Goal: Transaction & Acquisition: Book appointment/travel/reservation

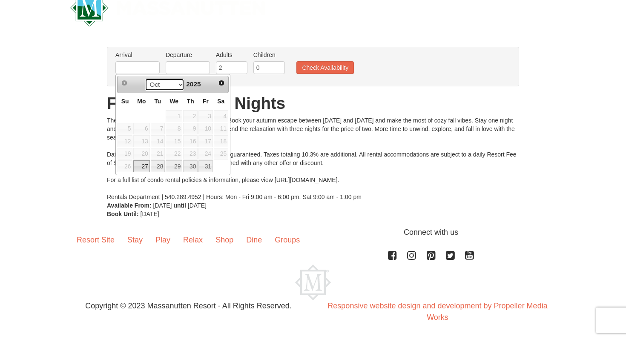
click at [173, 87] on select "Oct Nov" at bounding box center [165, 84] width 40 height 13
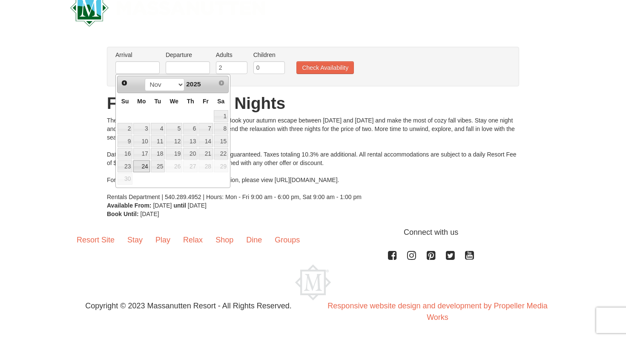
click at [144, 166] on link "24" at bounding box center [141, 166] width 16 height 12
type input "[DATE]"
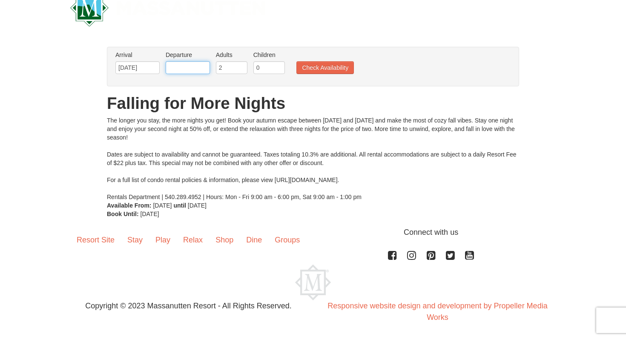
click at [195, 64] on input "text" at bounding box center [188, 67] width 44 height 13
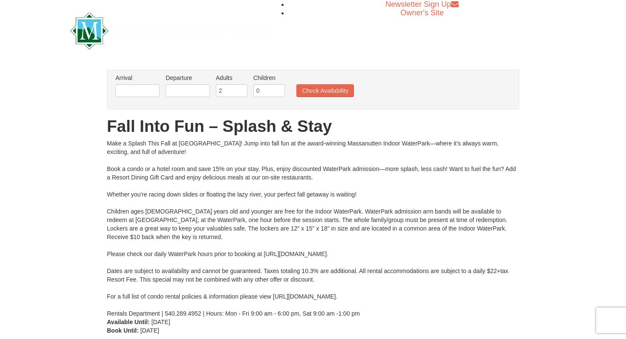
scroll to position [3, 0]
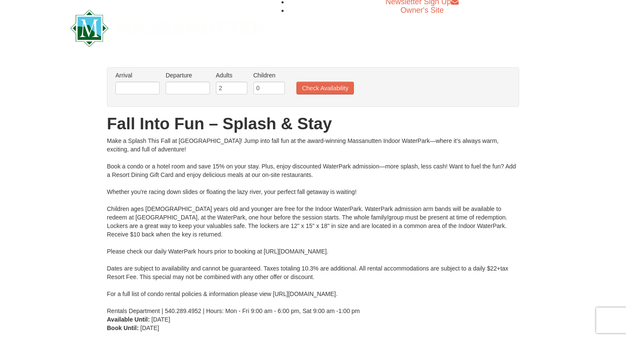
click at [144, 96] on li "Arrival Please format dates MM/DD/YYYY Please format dates MM/DD/YYYY" at bounding box center [137, 85] width 49 height 28
click at [143, 92] on input "text" at bounding box center [137, 88] width 44 height 13
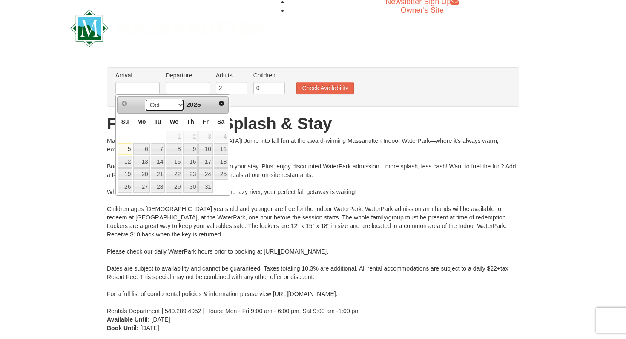
click at [172, 110] on select "Oct Nov Dec" at bounding box center [165, 105] width 40 height 13
click at [144, 183] on link "24" at bounding box center [141, 187] width 16 height 12
type input "[DATE]"
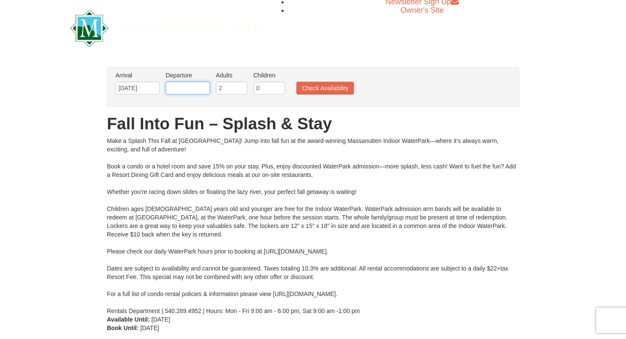
click at [196, 87] on input "text" at bounding box center [188, 88] width 44 height 13
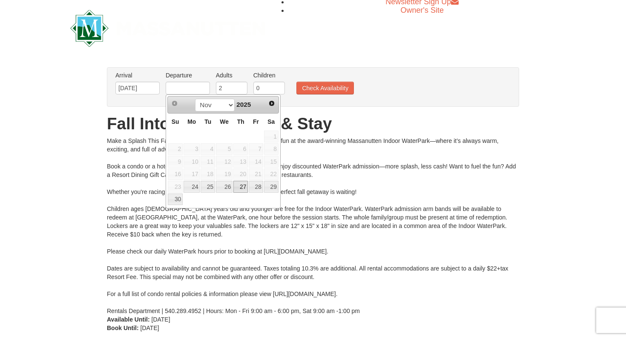
click at [244, 190] on link "27" at bounding box center [240, 187] width 14 height 12
type input "[DATE]"
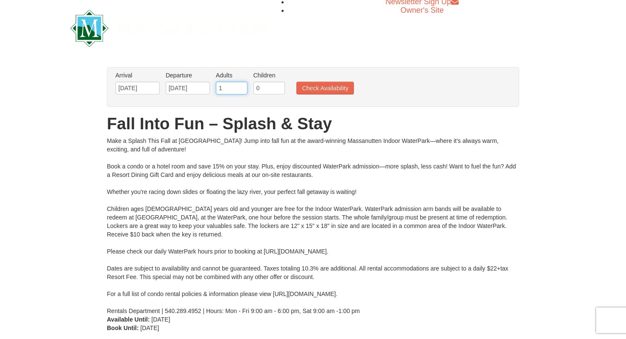
click at [241, 89] on input "1" at bounding box center [231, 88] width 31 height 13
click at [240, 86] on input "2" at bounding box center [231, 88] width 31 height 13
click at [240, 86] on input "3" at bounding box center [231, 88] width 31 height 13
click at [240, 86] on input "4" at bounding box center [231, 88] width 31 height 13
click at [240, 86] on input "5" at bounding box center [231, 88] width 31 height 13
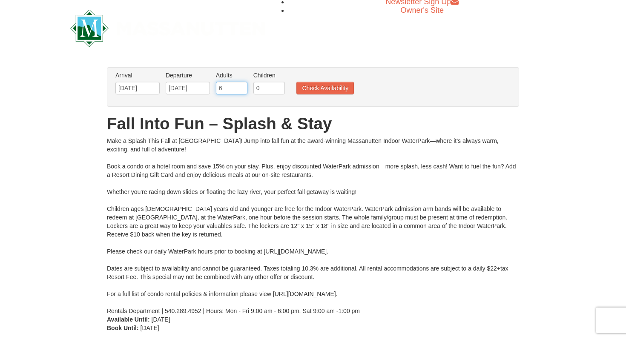
click at [240, 86] on input "6" at bounding box center [231, 88] width 31 height 13
click at [240, 86] on input "7" at bounding box center [231, 88] width 31 height 13
type input "8"
click at [240, 86] on input "8" at bounding box center [231, 88] width 31 height 13
click at [308, 89] on button "Check Availability" at bounding box center [324, 88] width 57 height 13
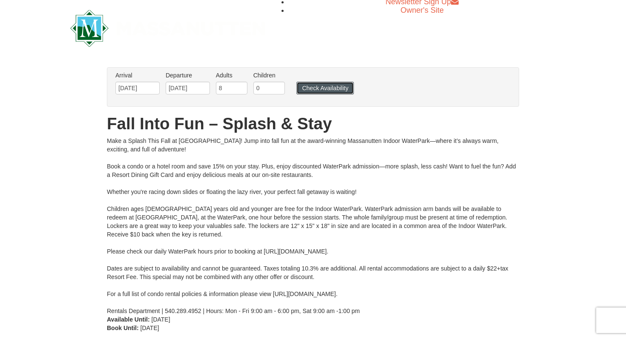
scroll to position [68, 0]
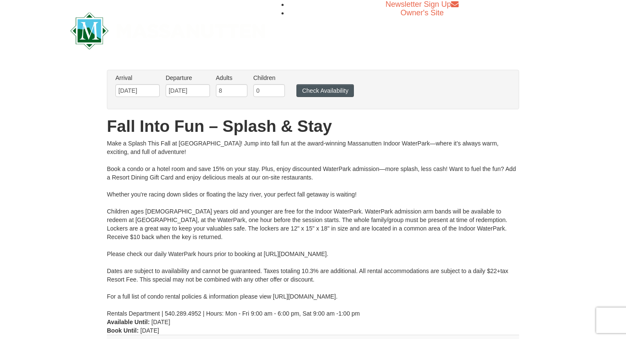
click at [312, 97] on ul "Arrival Please format dates MM/DD/YYYY Please format dates MM/DD/YYYY 11/24/202…" at bounding box center [308, 88] width 390 height 28
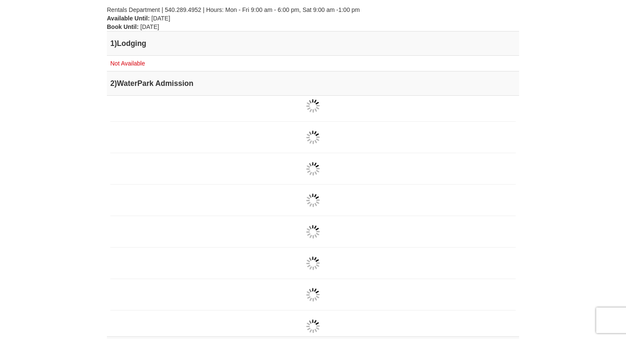
scroll to position [246, 0]
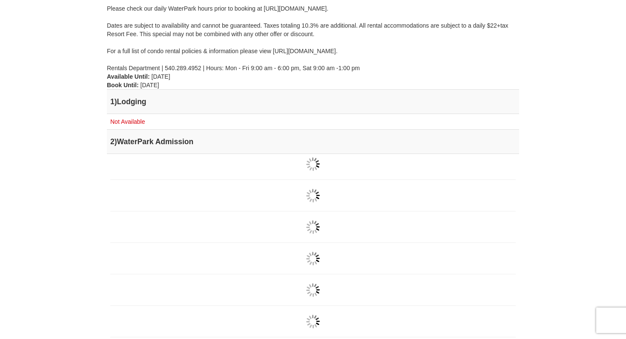
click at [296, 166] on div at bounding box center [312, 164] width 405 height 14
click at [301, 168] on div at bounding box center [312, 164] width 405 height 14
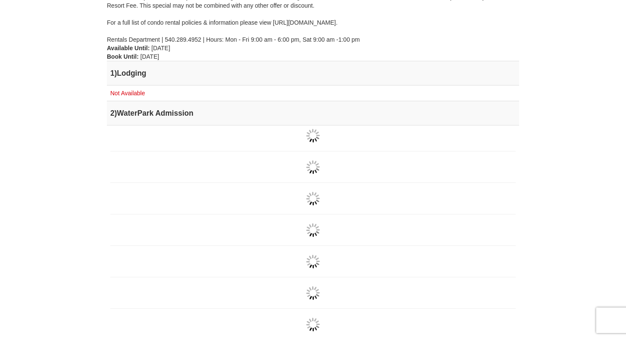
scroll to position [174, 0]
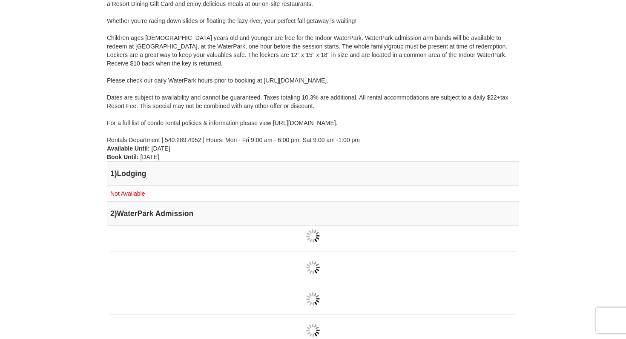
click at [175, 190] on td "Not Available" at bounding box center [313, 194] width 412 height 16
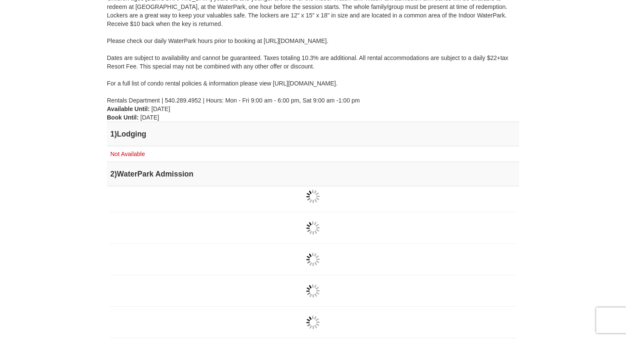
scroll to position [207, 0]
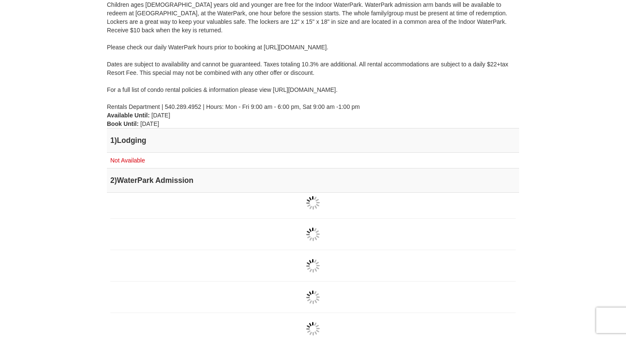
click at [109, 138] on td "1 ) Lodging" at bounding box center [313, 141] width 412 height 24
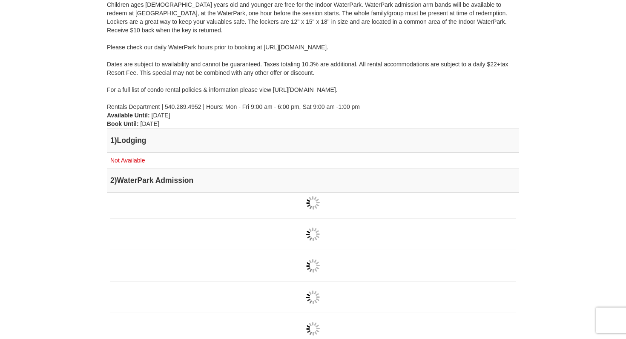
click at [150, 173] on td "2 ) WaterPark Admission" at bounding box center [313, 181] width 412 height 24
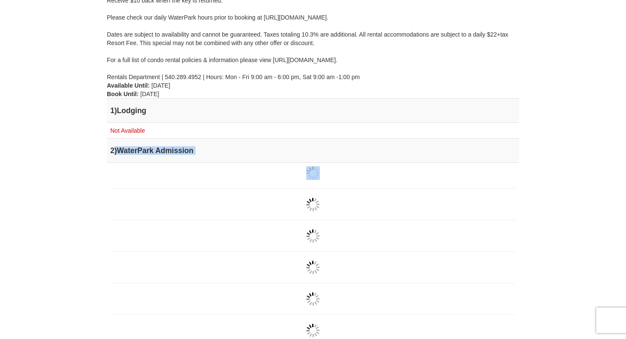
scroll to position [239, 0]
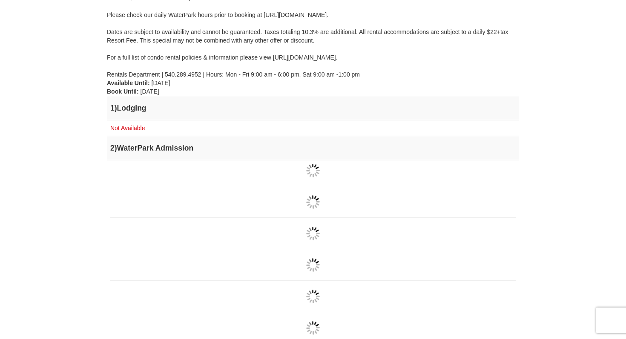
click at [168, 205] on div at bounding box center [312, 202] width 405 height 14
click at [199, 140] on td "2 ) WaterPark Admission" at bounding box center [313, 148] width 412 height 24
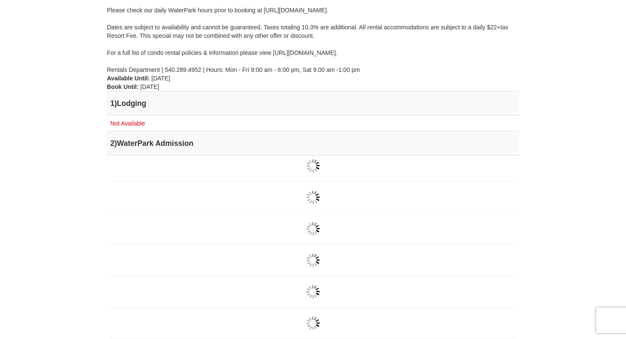
scroll to position [0, 0]
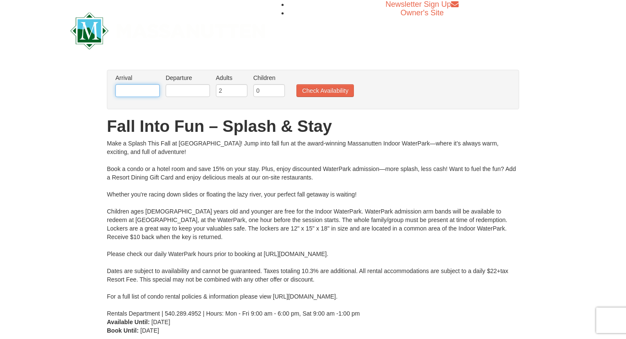
click at [143, 91] on input "text" at bounding box center [137, 90] width 44 height 13
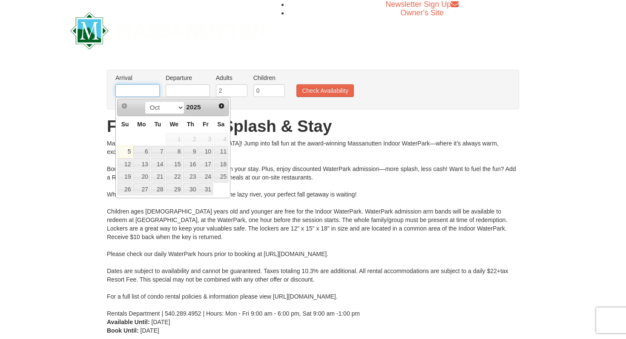
type input "11/24/2025"
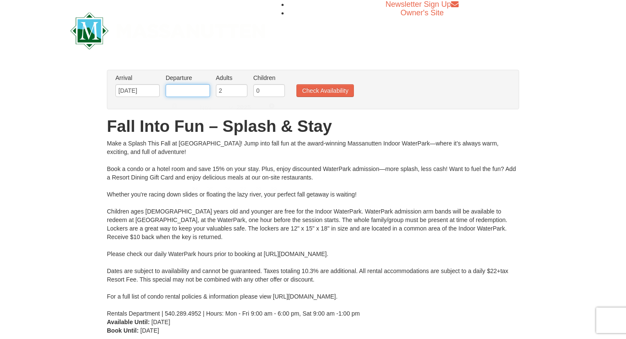
click at [185, 95] on input "text" at bounding box center [188, 90] width 44 height 13
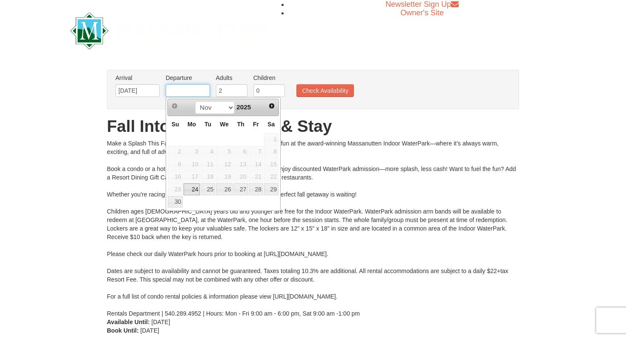
type input "11/27/2025"
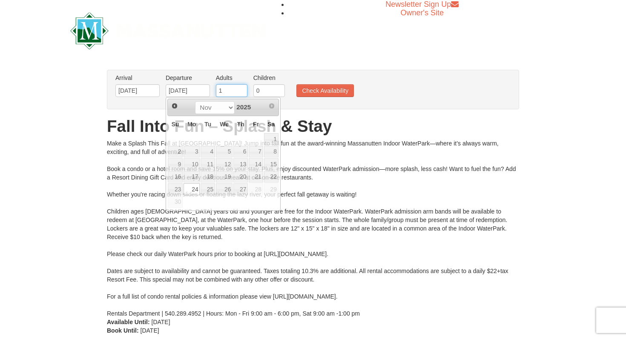
click at [242, 91] on input "1" at bounding box center [231, 90] width 31 height 13
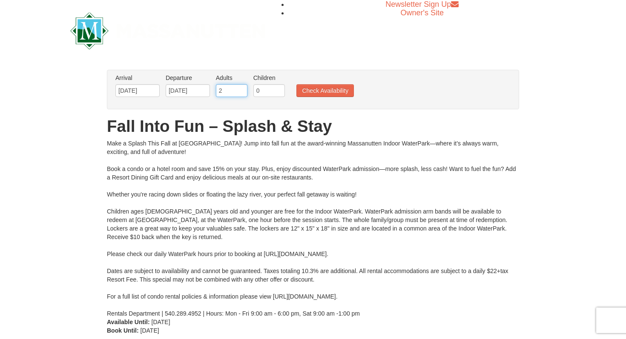
click at [242, 89] on input "2" at bounding box center [231, 90] width 31 height 13
click at [242, 89] on input "3" at bounding box center [231, 90] width 31 height 13
click at [242, 89] on input "4" at bounding box center [231, 90] width 31 height 13
click at [242, 89] on input "5" at bounding box center [231, 90] width 31 height 13
click at [242, 89] on input "6" at bounding box center [231, 90] width 31 height 13
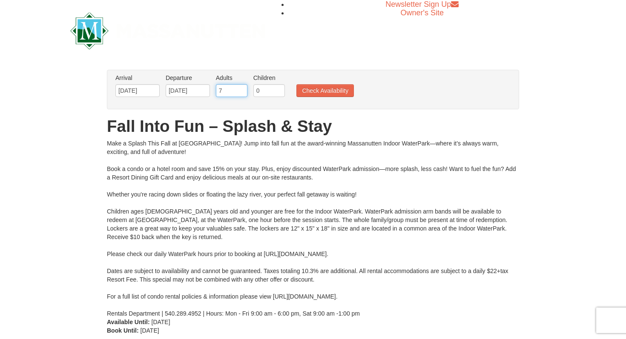
click at [242, 89] on input "7" at bounding box center [231, 90] width 31 height 13
type input "8"
click at [242, 89] on input "8" at bounding box center [231, 90] width 31 height 13
click at [322, 95] on button "Check Availability" at bounding box center [324, 90] width 57 height 13
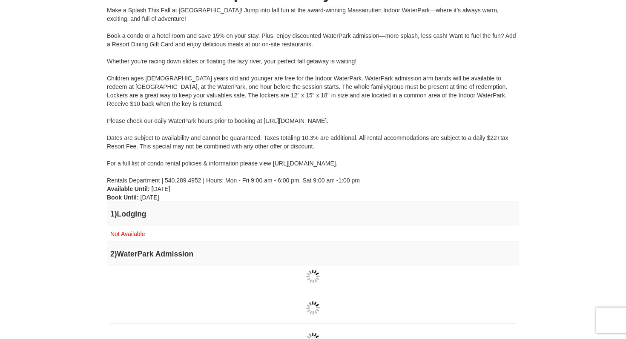
scroll to position [60, 0]
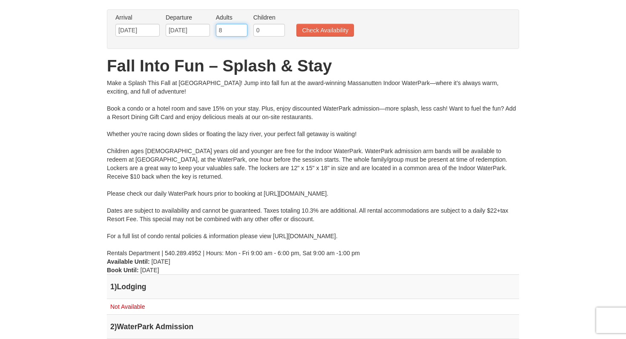
click at [233, 31] on input "8" at bounding box center [231, 30] width 31 height 13
click at [242, 31] on input "7" at bounding box center [231, 30] width 31 height 13
click at [242, 31] on input "6" at bounding box center [231, 30] width 31 height 13
click at [242, 31] on input "5" at bounding box center [231, 30] width 31 height 13
type input "4"
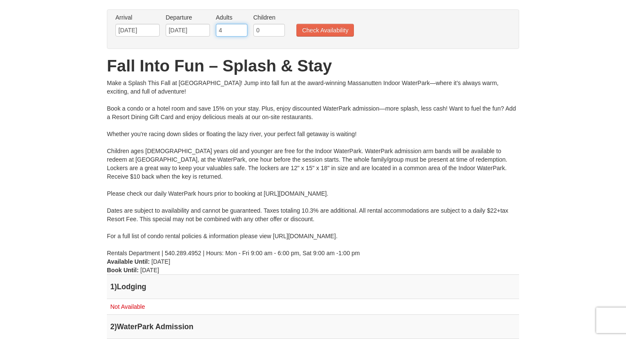
click at [242, 31] on input "4" at bounding box center [231, 30] width 31 height 13
click at [312, 29] on button "Check Availability" at bounding box center [324, 30] width 57 height 13
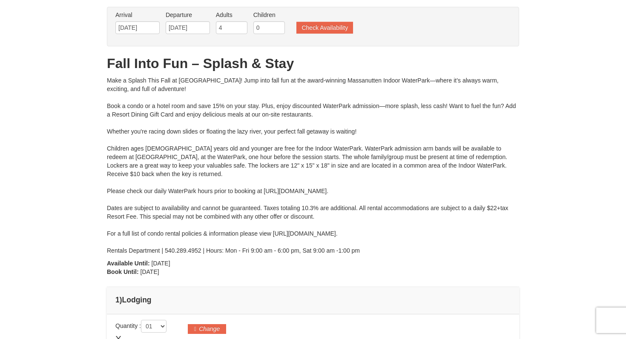
type input "[DATE]"
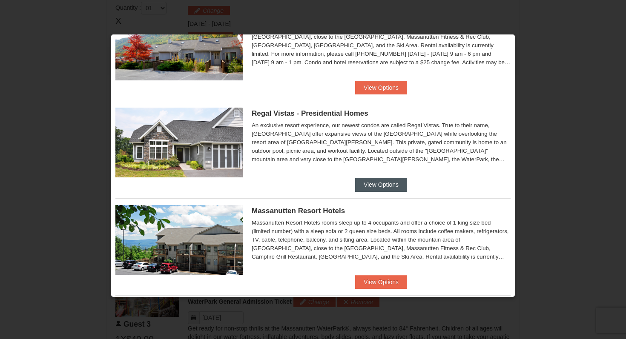
scroll to position [56, 0]
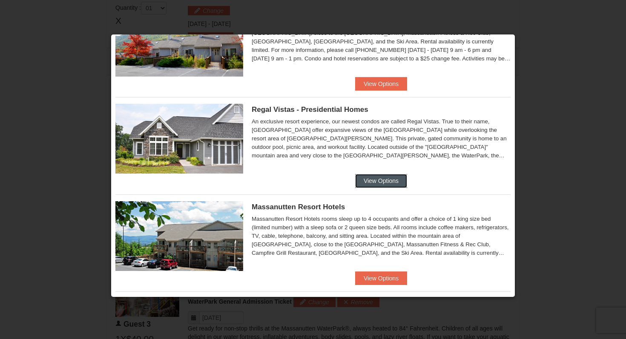
click at [358, 181] on button "View Options" at bounding box center [381, 181] width 52 height 14
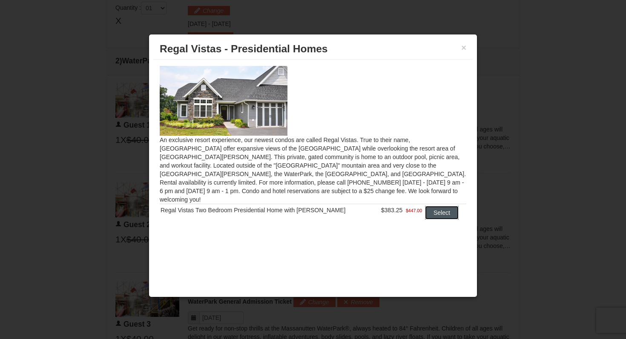
click at [443, 206] on button "Select" at bounding box center [442, 213] width 34 height 14
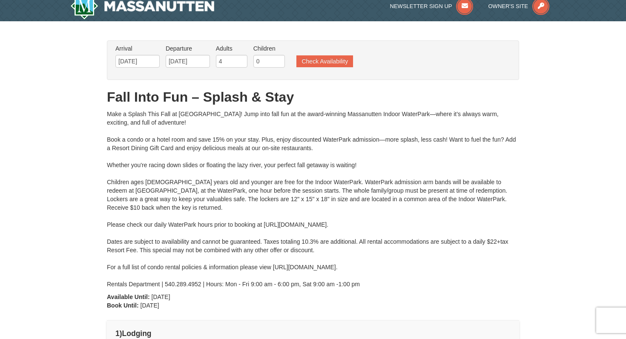
scroll to position [0, 0]
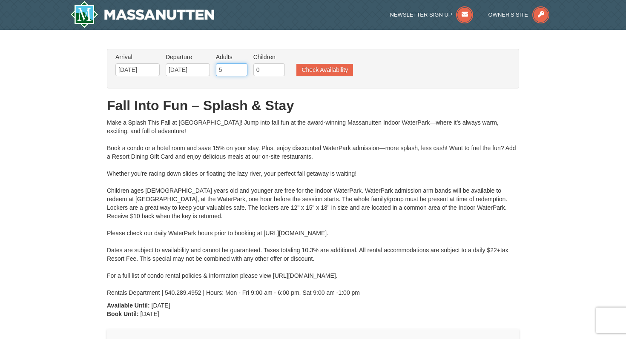
click at [243, 68] on input "5" at bounding box center [231, 69] width 31 height 13
click at [243, 68] on input "6" at bounding box center [231, 69] width 31 height 13
click at [243, 68] on input "7" at bounding box center [231, 69] width 31 height 13
type input "8"
click at [243, 68] on input "8" at bounding box center [231, 69] width 31 height 13
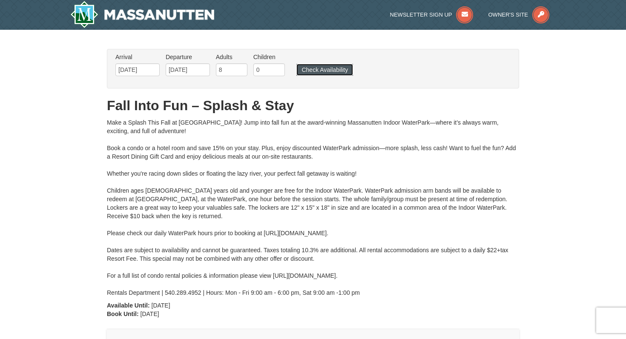
click at [298, 73] on button "Check Availability" at bounding box center [324, 70] width 57 height 12
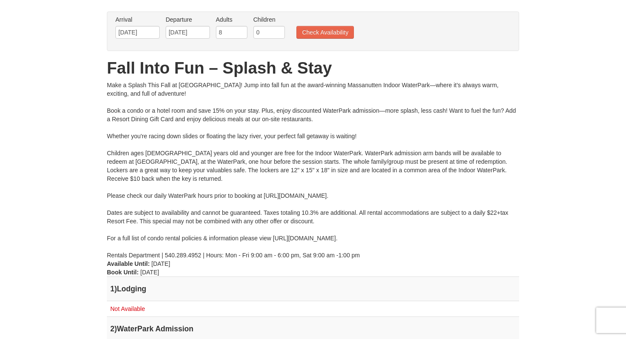
scroll to position [38, 0]
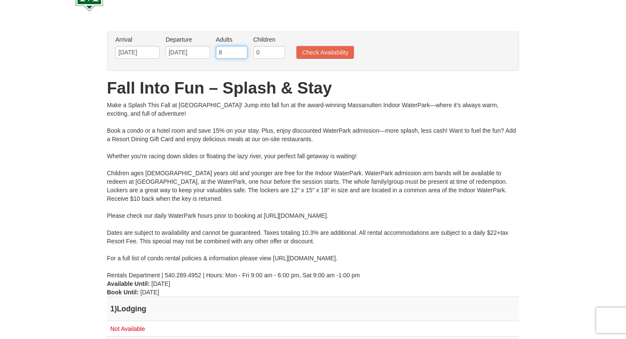
click at [225, 55] on input "8" at bounding box center [231, 52] width 31 height 13
click at [239, 55] on input "7" at bounding box center [231, 52] width 31 height 13
type input "6"
click at [239, 55] on input "6" at bounding box center [231, 52] width 31 height 13
click at [309, 55] on button "Check Availability" at bounding box center [324, 52] width 57 height 13
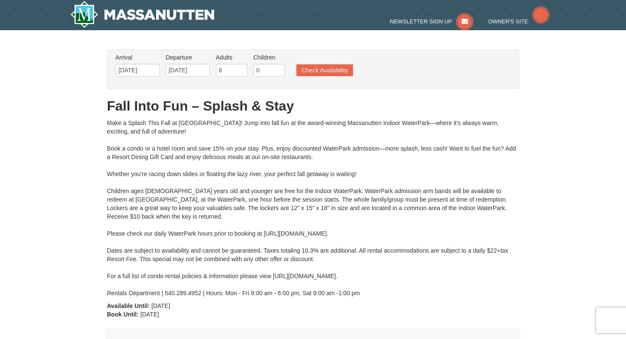
type input "[DATE]"
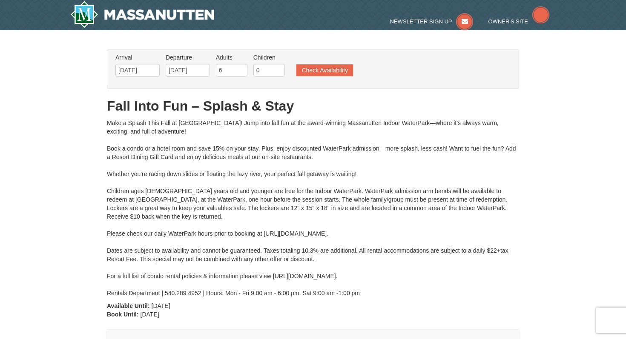
type input "[DATE]"
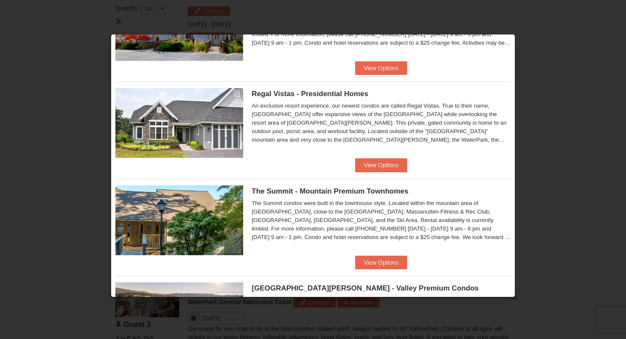
scroll to position [80, 0]
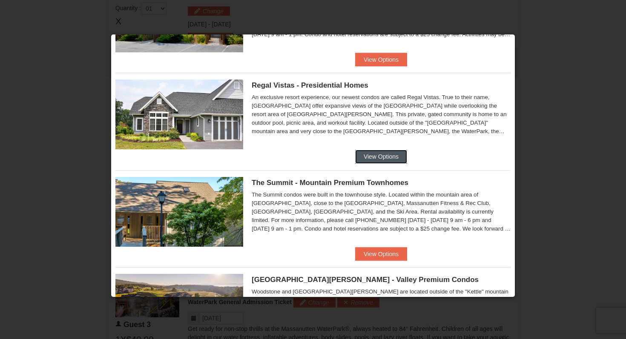
click at [369, 157] on button "View Options" at bounding box center [381, 157] width 52 height 14
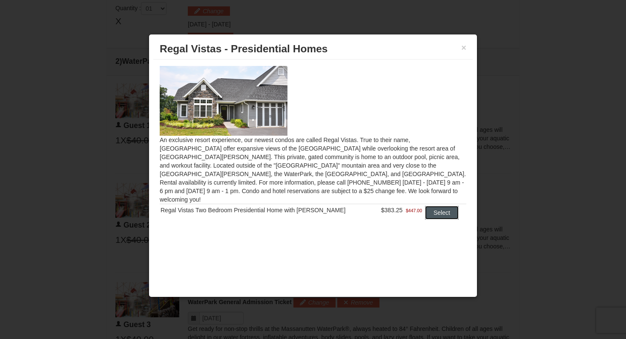
click at [438, 206] on button "Select" at bounding box center [442, 213] width 34 height 14
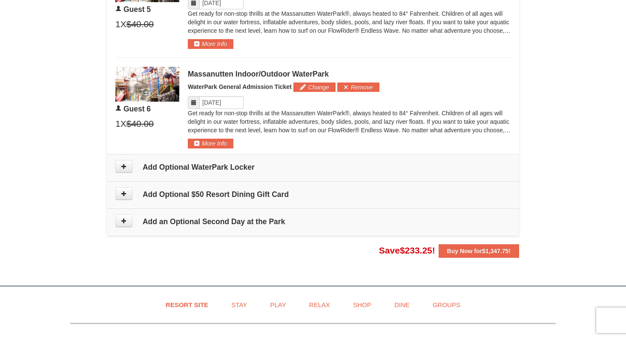
scroll to position [914, 0]
click at [122, 171] on button at bounding box center [123, 166] width 17 height 13
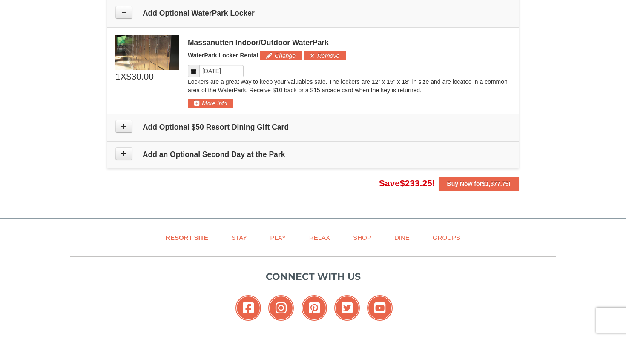
scroll to position [1044, 0]
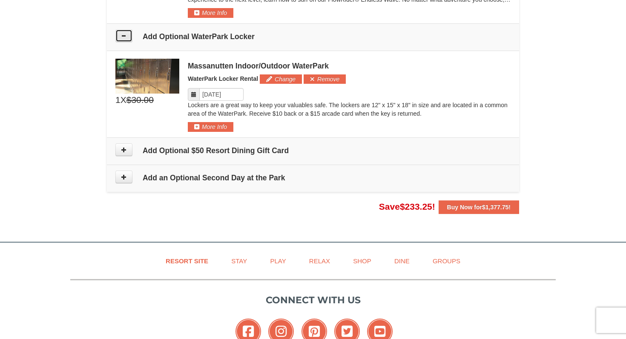
click at [120, 34] on button at bounding box center [123, 35] width 17 height 13
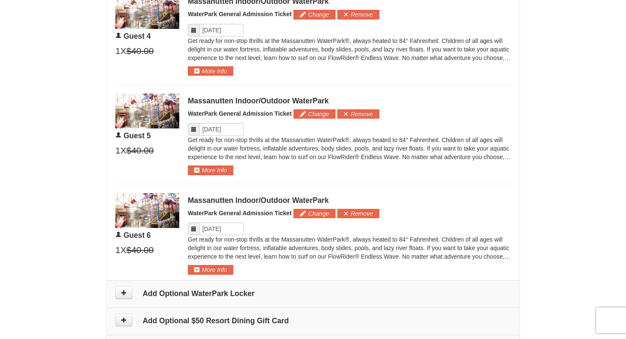
scroll to position [790, 0]
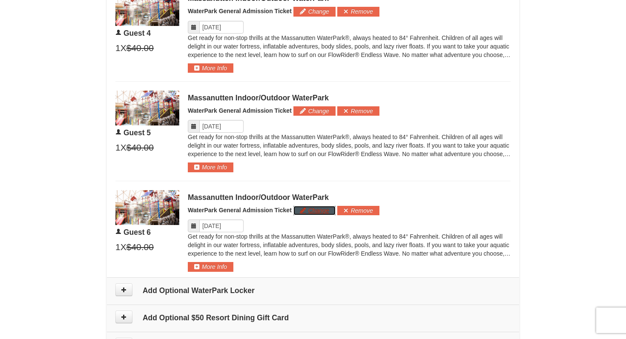
click at [299, 213] on button "Change" at bounding box center [314, 210] width 42 height 9
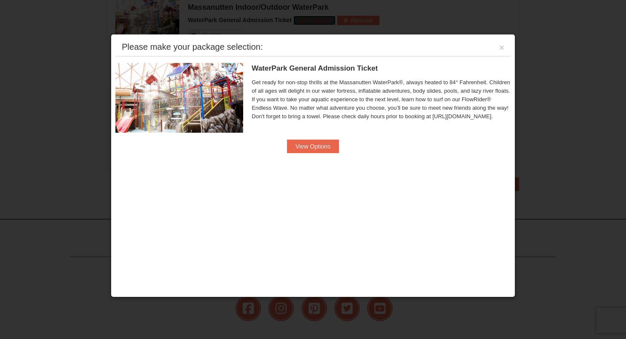
scroll to position [984, 0]
click at [306, 152] on button "View Options" at bounding box center [313, 147] width 52 height 14
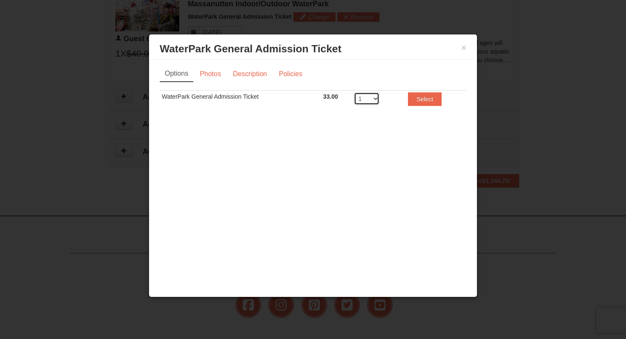
click at [362, 102] on select "1 2 3 4 5 6 7 8" at bounding box center [367, 98] width 26 height 13
select select "3"
click at [354, 92] on select "1 2 3 4 5 6 7 8" at bounding box center [367, 98] width 26 height 13
click at [415, 100] on button "Select" at bounding box center [425, 99] width 34 height 14
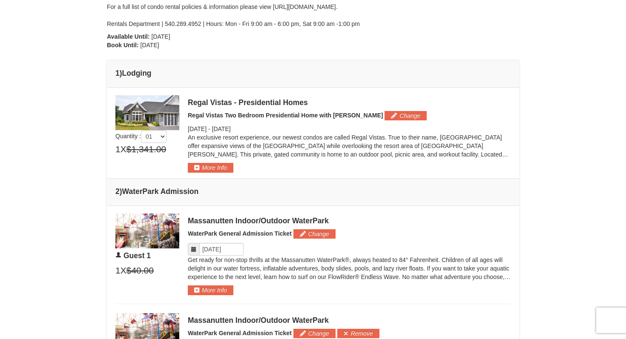
scroll to position [267, 0]
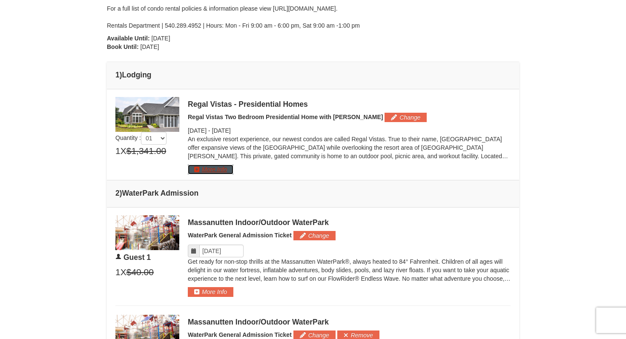
click at [214, 172] on button "More Info" at bounding box center [211, 169] width 46 height 9
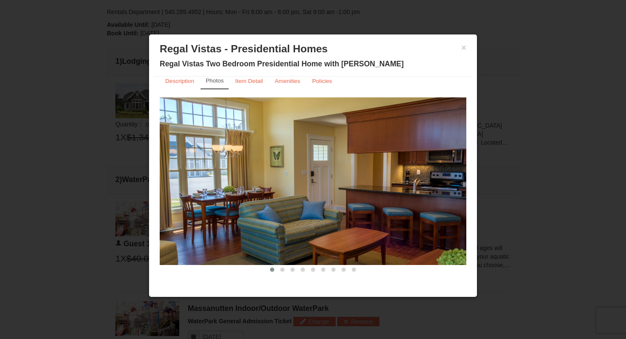
scroll to position [284, 0]
click at [241, 83] on small "Item Detail" at bounding box center [249, 81] width 28 height 6
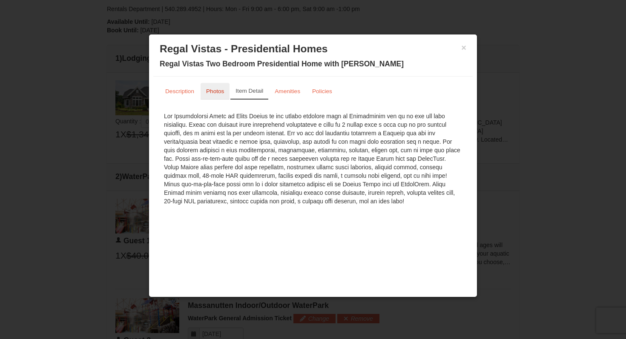
click at [219, 89] on small "Photos" at bounding box center [215, 91] width 18 height 6
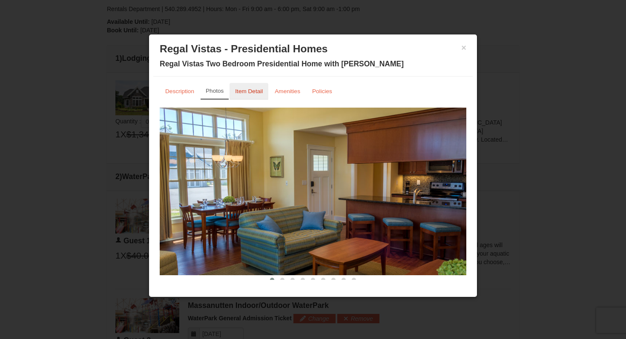
click at [257, 93] on small "Item Detail" at bounding box center [249, 91] width 28 height 6
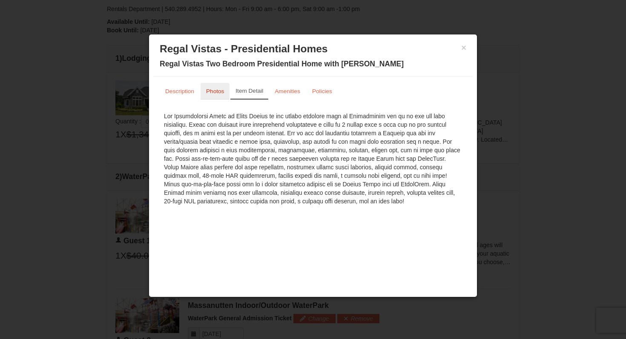
click at [206, 94] on small "Photos" at bounding box center [215, 91] width 18 height 6
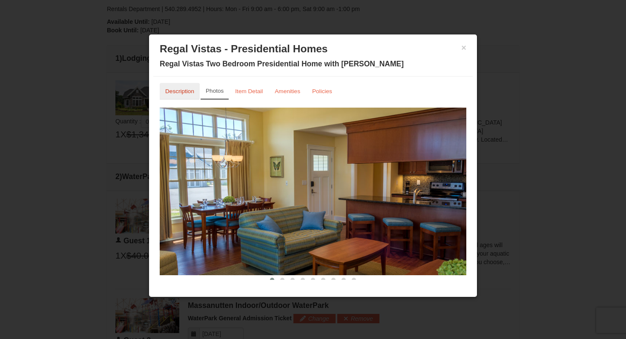
click at [173, 86] on link "Description" at bounding box center [180, 91] width 40 height 17
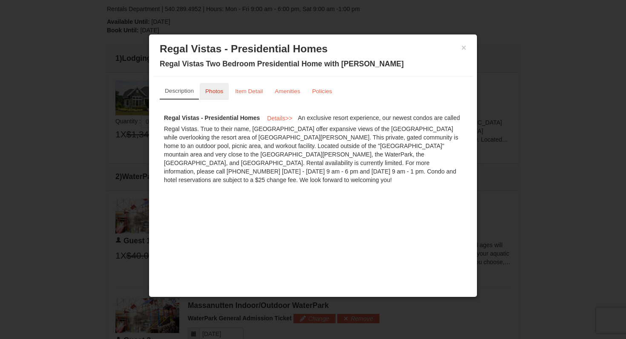
click at [204, 86] on link "Photos" at bounding box center [214, 91] width 29 height 17
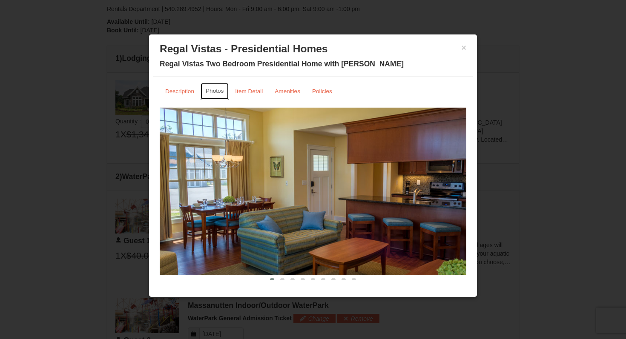
scroll to position [10, 0]
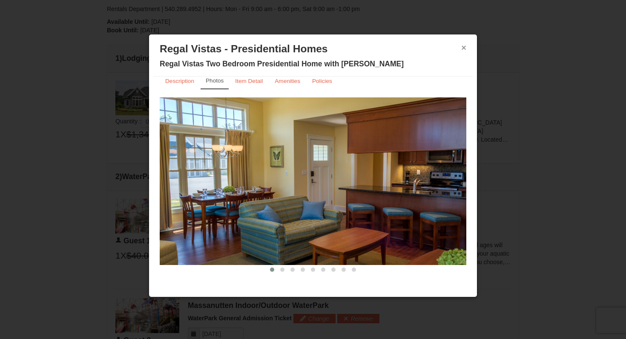
click at [461, 49] on button "×" at bounding box center [463, 47] width 5 height 9
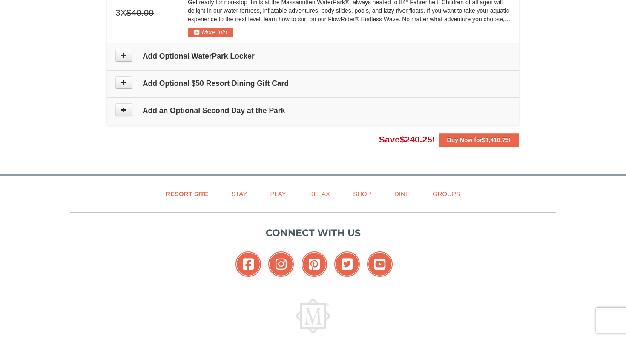
scroll to position [1064, 0]
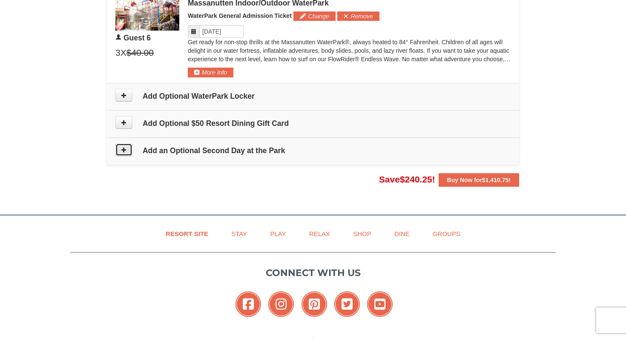
click at [119, 148] on button at bounding box center [123, 149] width 17 height 13
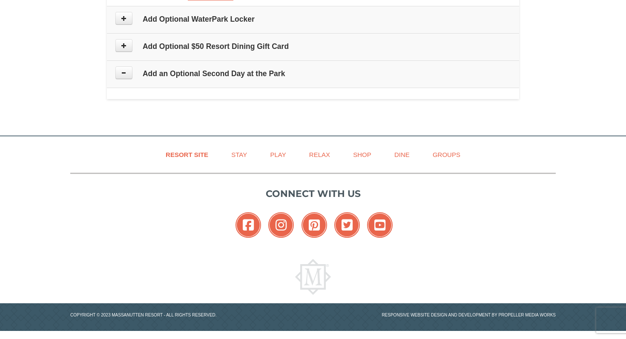
type input "11/27/2025"
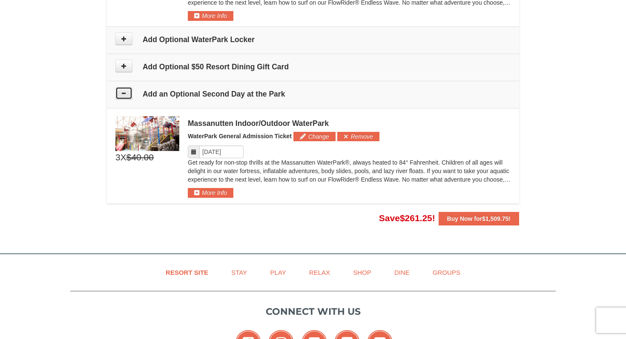
click at [126, 94] on icon at bounding box center [124, 93] width 6 height 6
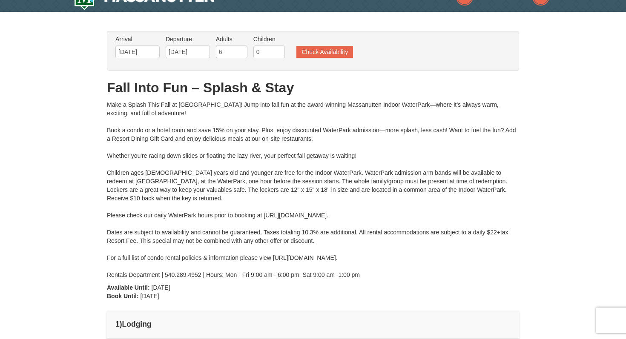
scroll to position [0, 0]
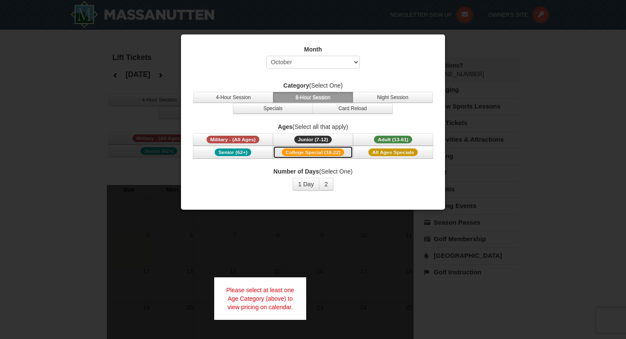
click at [320, 155] on span "College Special (18-22)" at bounding box center [313, 153] width 63 height 8
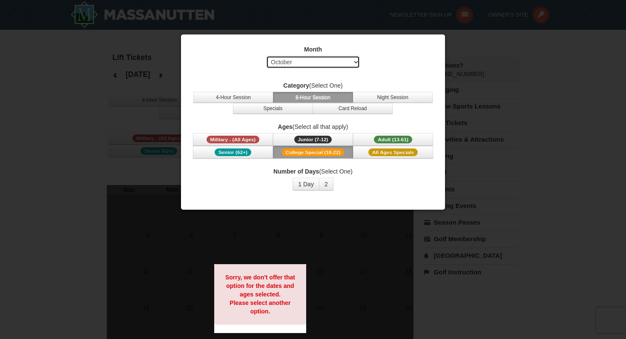
click at [309, 64] on select "Select October November December January February March April May June July Aug…" at bounding box center [313, 62] width 94 height 13
select select "11"
click at [266, 56] on select "Select October November December January February March April May June July Aug…" at bounding box center [313, 62] width 94 height 13
click at [321, 153] on span "College Special (18-22)" at bounding box center [313, 153] width 63 height 8
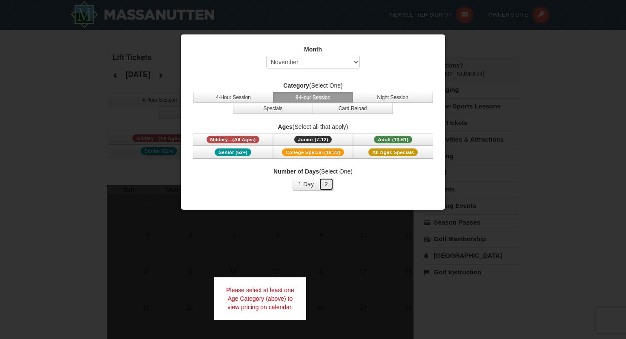
click at [326, 187] on button "2" at bounding box center [326, 184] width 14 height 13
click at [301, 186] on button "1 Day" at bounding box center [305, 184] width 27 height 13
click at [317, 202] on div "Month Select October November December January February March April May June Ju…" at bounding box center [312, 122] width 265 height 176
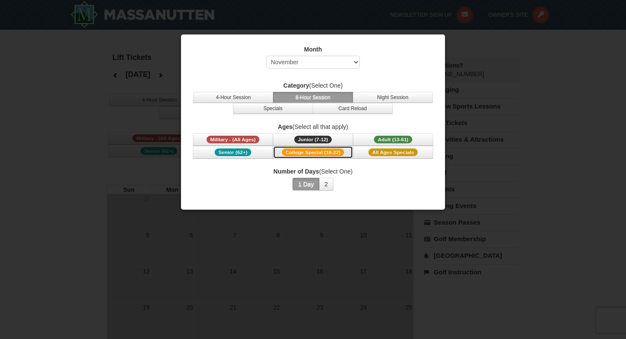
click at [308, 152] on span "College Special (18-22)" at bounding box center [313, 153] width 63 height 8
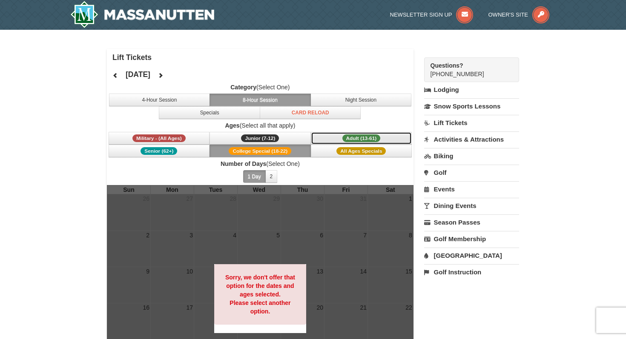
click at [342, 136] on span "Adult (13-61)" at bounding box center [361, 138] width 38 height 8
click at [449, 121] on link "Lift Tickets" at bounding box center [471, 123] width 95 height 16
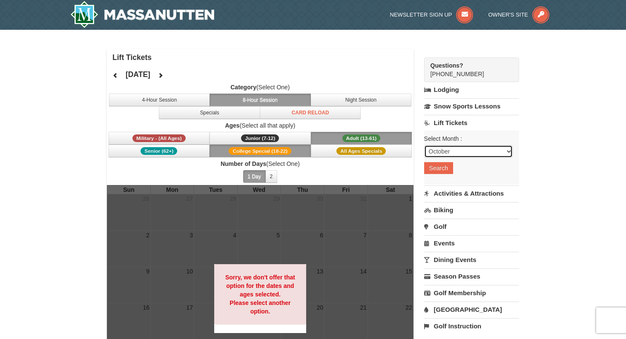
click at [444, 149] on select "October November December January February March April May June July August Sep…" at bounding box center [468, 151] width 89 height 13
select select "11"
click at [424, 145] on select "October November December January February March April May June July August Sep…" at bounding box center [468, 151] width 89 height 13
click at [443, 164] on button "Search" at bounding box center [438, 168] width 29 height 12
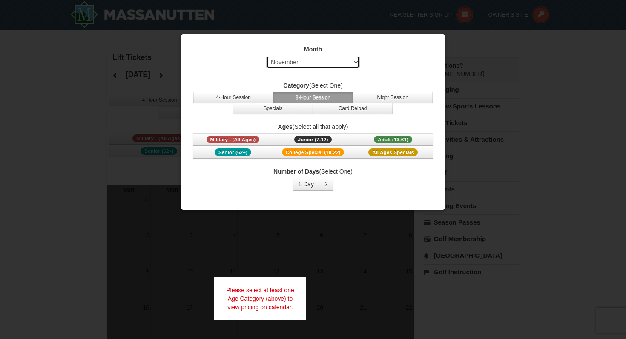
click at [315, 63] on select "Select October November December January February March April May June July Aug…" at bounding box center [313, 62] width 94 height 13
select select "12"
click at [266, 56] on select "Select October November December January February March April May June July Aug…" at bounding box center [313, 62] width 94 height 13
click at [305, 185] on button "1 Day" at bounding box center [305, 184] width 27 height 13
click at [321, 185] on button "2" at bounding box center [326, 184] width 14 height 13
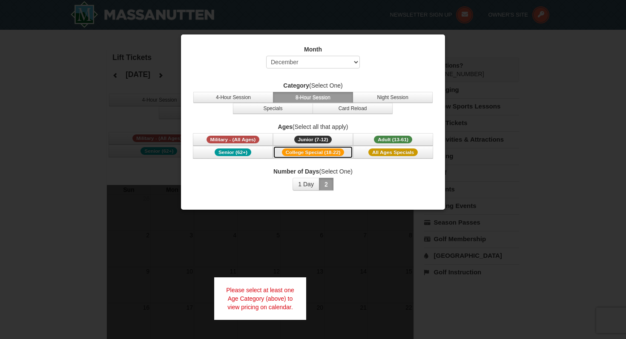
click at [304, 151] on span "College Special (18-22)" at bounding box center [313, 153] width 63 height 8
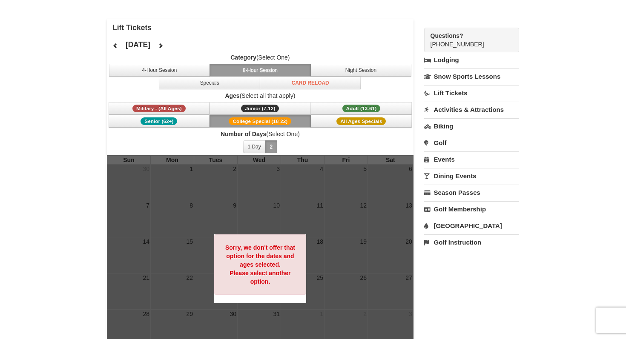
scroll to position [30, 0]
click at [246, 86] on button "Specials" at bounding box center [209, 82] width 101 height 13
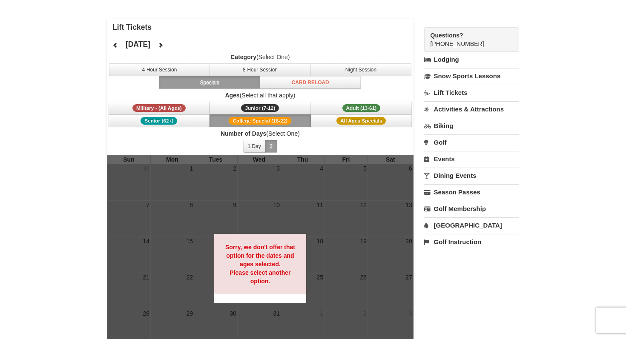
click at [217, 77] on button "Specials" at bounding box center [209, 82] width 101 height 13
click at [334, 108] on button "Adult (13-61) (13 - 61)" at bounding box center [361, 108] width 101 height 13
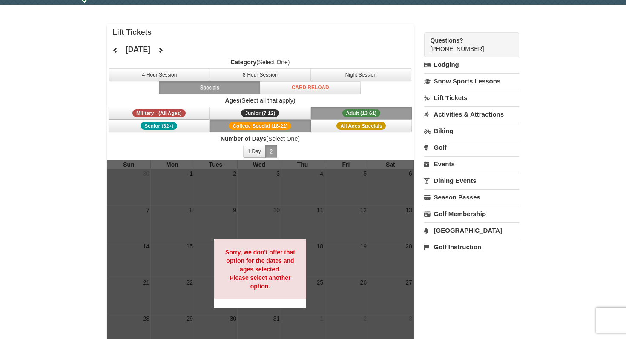
click at [272, 131] on button "College Special (18-22)" at bounding box center [259, 126] width 101 height 13
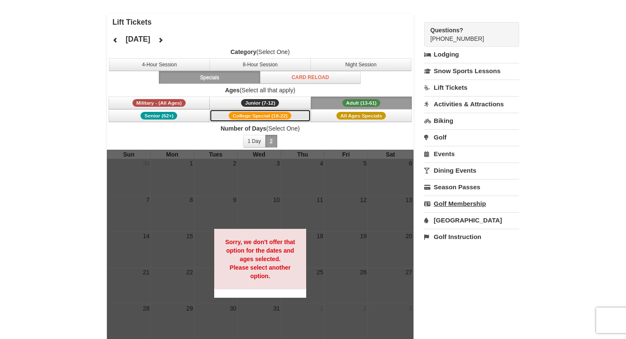
scroll to position [38, 0]
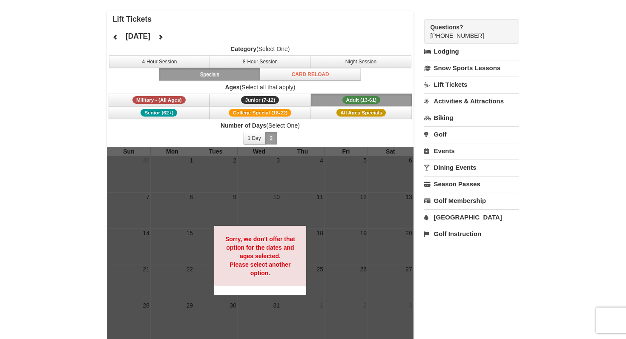
click at [501, 268] on div "Lift Tickets [DATE] Category (Select One) 4-Hour Session 8-Hour Session Night S…" at bounding box center [313, 194] width 412 height 366
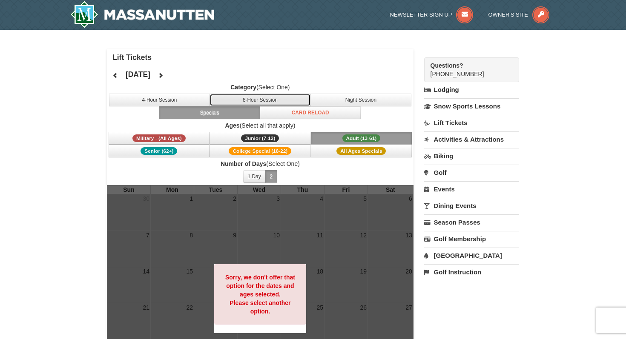
click at [267, 102] on button "8-Hour Session" at bounding box center [259, 100] width 101 height 13
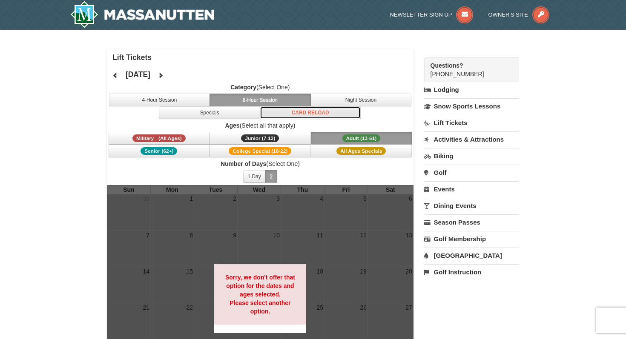
click at [288, 114] on button "Card Reload" at bounding box center [310, 112] width 101 height 13
click at [186, 92] on span "Category (Select One) 4-Hour Session 8-Hour Session Night Session Specials Card…" at bounding box center [260, 101] width 306 height 36
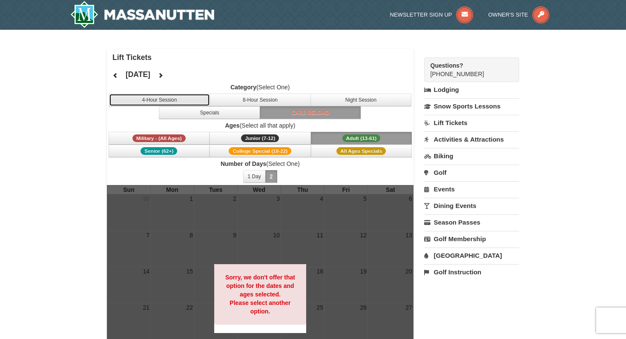
click at [194, 95] on button "4-Hour Session" at bounding box center [159, 100] width 101 height 13
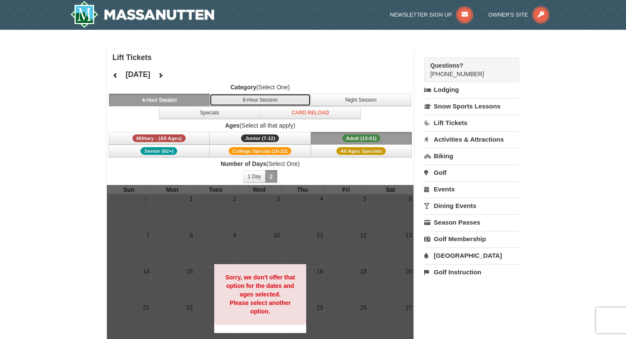
click at [230, 98] on button "8-Hour Session" at bounding box center [259, 100] width 101 height 13
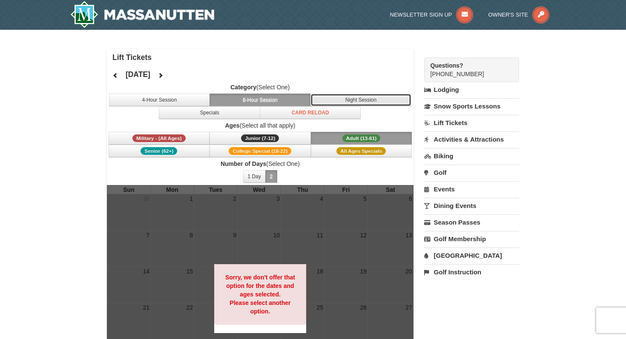
click at [351, 100] on button "Night Session" at bounding box center [360, 100] width 101 height 13
click at [273, 102] on button "8-Hour Session" at bounding box center [259, 100] width 101 height 13
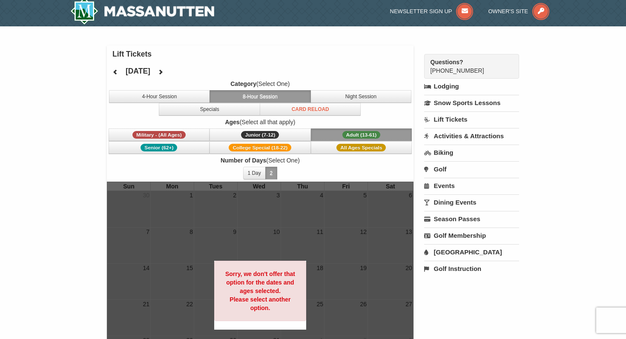
scroll to position [60, 0]
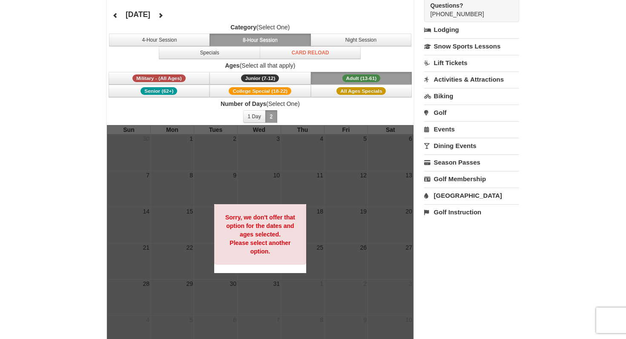
click at [447, 198] on link "[GEOGRAPHIC_DATA]" at bounding box center [471, 196] width 95 height 16
click at [449, 181] on link "Golf Membership" at bounding box center [471, 179] width 95 height 16
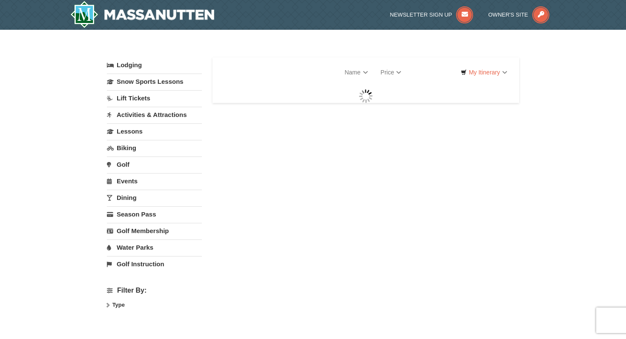
select select "10"
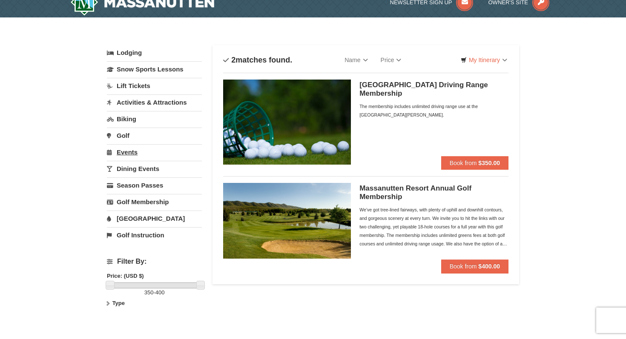
scroll to position [3, 0]
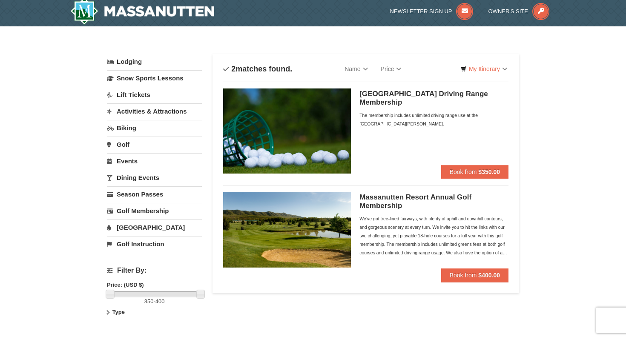
click at [123, 92] on link "Lift Tickets" at bounding box center [154, 95] width 95 height 16
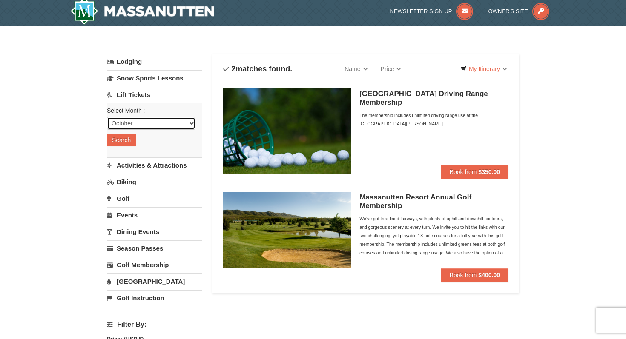
click at [147, 124] on select "October November December January February March April May June July August Sep…" at bounding box center [151, 123] width 89 height 13
select select "11"
click at [107, 117] on select "October November December January February March April May June July August Sep…" at bounding box center [151, 123] width 89 height 13
click at [123, 141] on button "Search" at bounding box center [121, 140] width 29 height 12
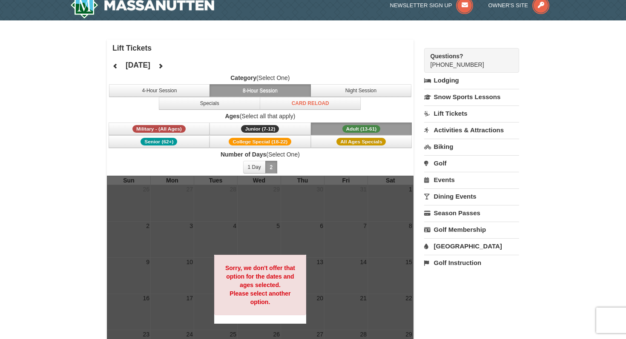
scroll to position [11, 0]
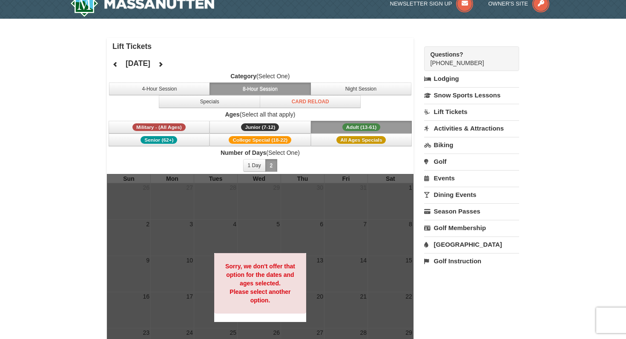
click at [445, 129] on link "Activities & Attractions" at bounding box center [471, 128] width 95 height 16
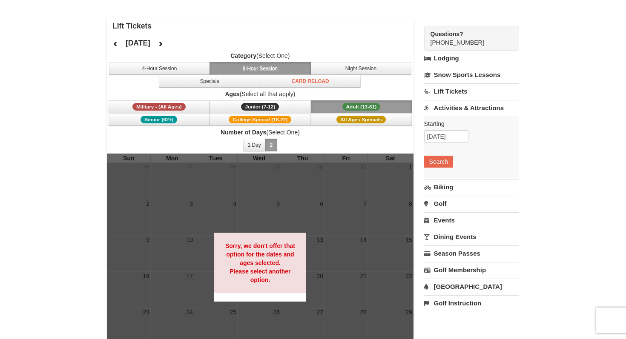
scroll to position [35, 0]
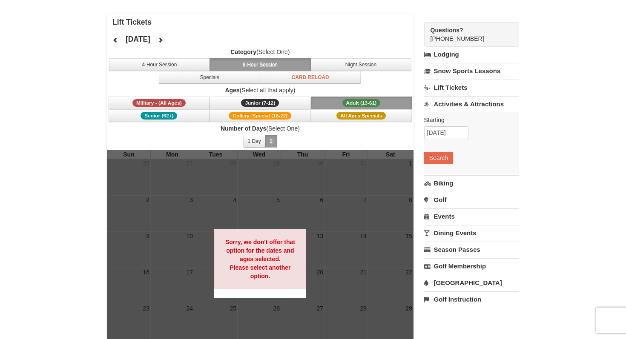
click at [439, 186] on link "Biking" at bounding box center [471, 183] width 95 height 16
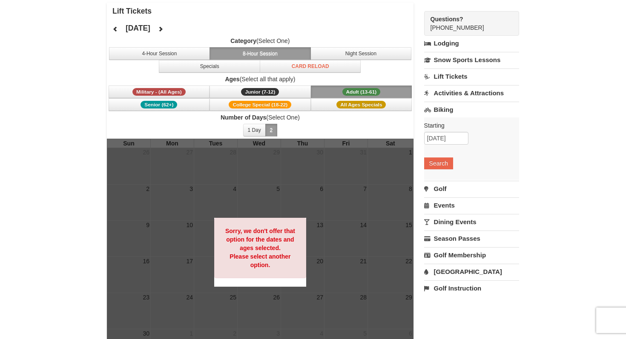
scroll to position [50, 0]
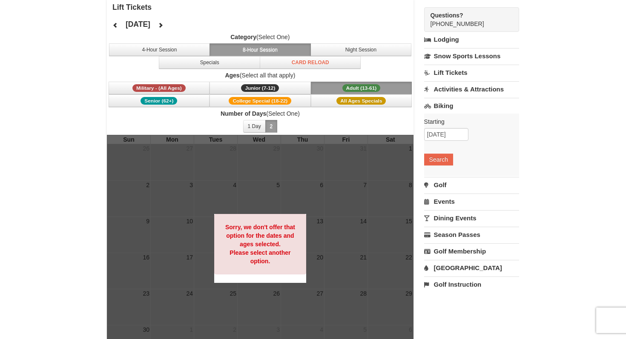
click at [448, 183] on link "Golf" at bounding box center [471, 185] width 95 height 16
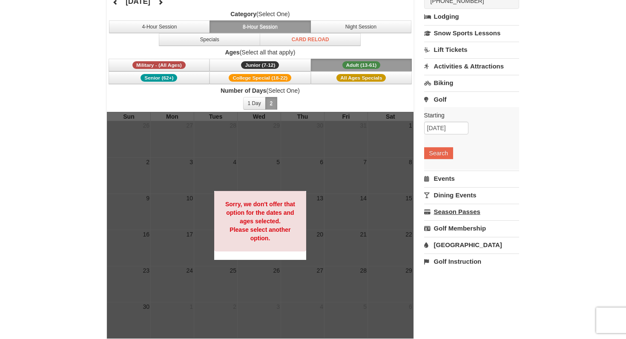
scroll to position [73, 0]
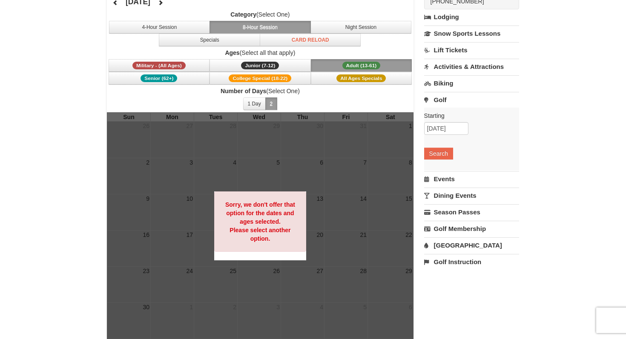
click at [443, 179] on link "Events" at bounding box center [471, 179] width 95 height 16
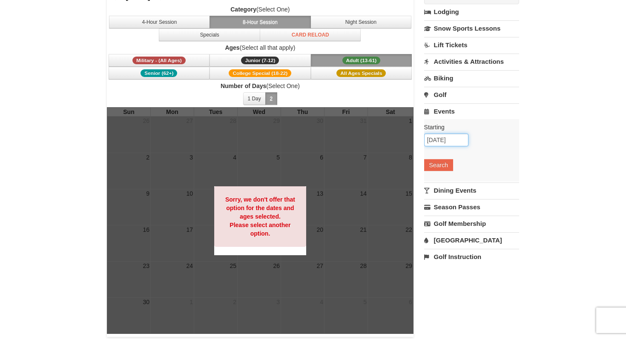
click at [436, 140] on input "[DATE]" at bounding box center [446, 140] width 44 height 13
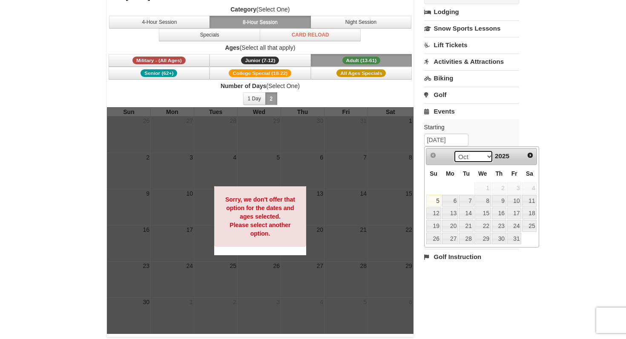
click at [481, 159] on select "Oct Nov Dec" at bounding box center [473, 156] width 40 height 13
click at [454, 242] on link "24" at bounding box center [450, 239] width 16 height 12
type input "[DATE]"
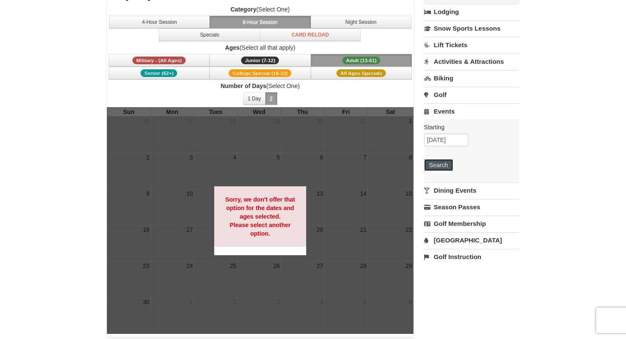
click at [445, 166] on button "Search" at bounding box center [438, 165] width 29 height 12
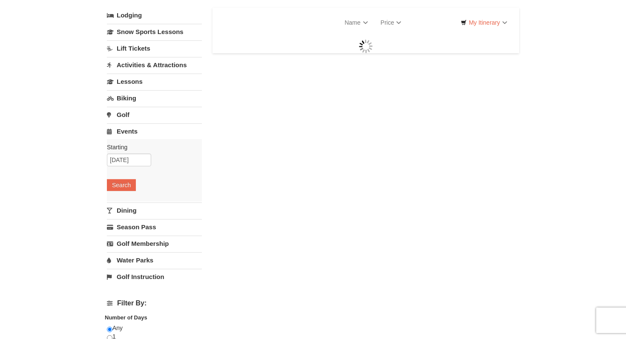
select select "10"
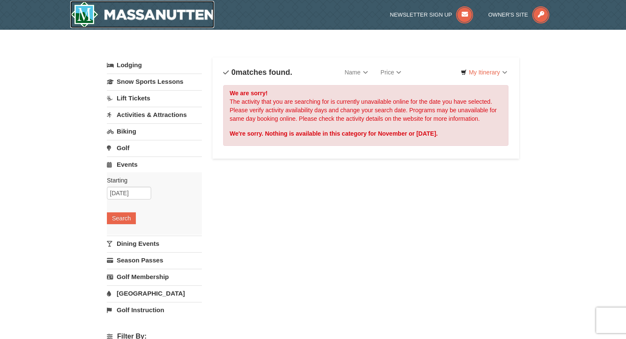
click at [155, 17] on img at bounding box center [142, 14] width 144 height 27
click at [80, 8] on img at bounding box center [142, 14] width 144 height 27
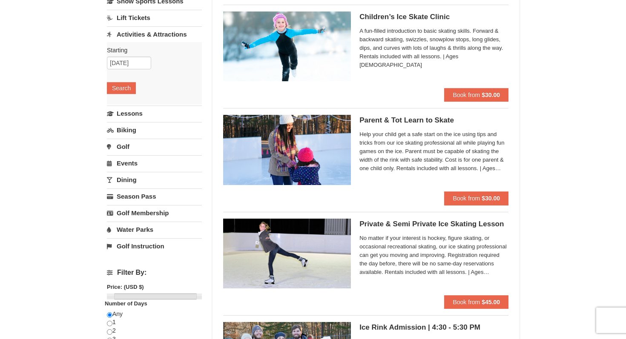
scroll to position [82, 0]
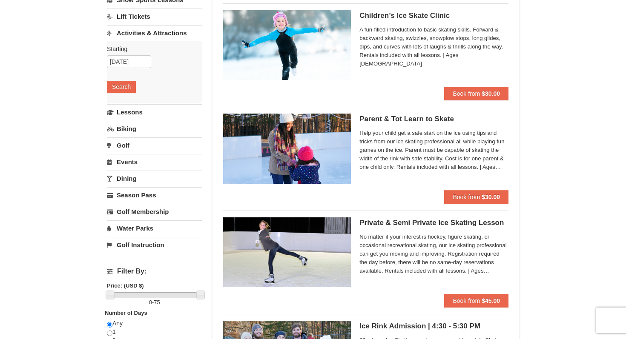
select select "10"
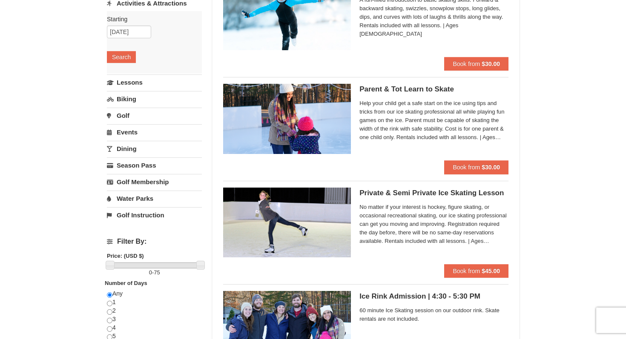
select select "10"
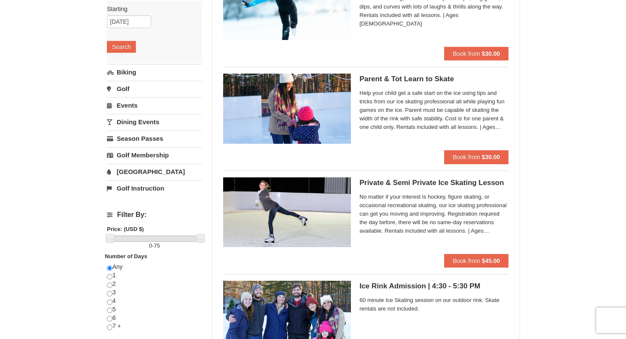
scroll to position [0, 0]
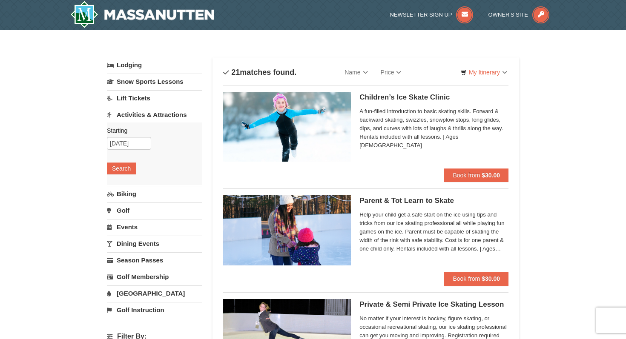
click at [149, 100] on link "Lift Tickets" at bounding box center [154, 98] width 95 height 16
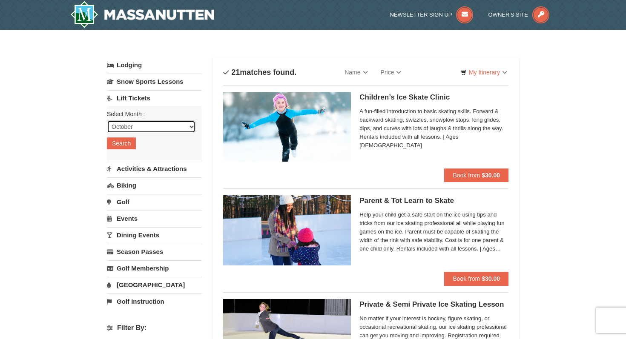
click at [144, 124] on select "October November December January February March April May June July August Sep…" at bounding box center [151, 126] width 89 height 13
select select "11"
click at [107, 120] on select "October November December January February March April May June July August Sep…" at bounding box center [151, 126] width 89 height 13
click at [125, 139] on button "Search" at bounding box center [121, 143] width 29 height 12
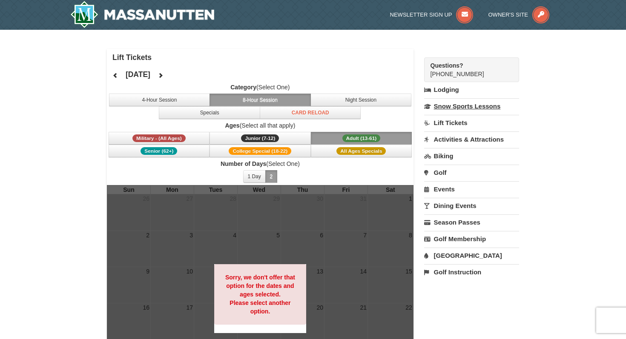
click at [459, 110] on link "Snow Sports Lessons" at bounding box center [471, 106] width 95 height 16
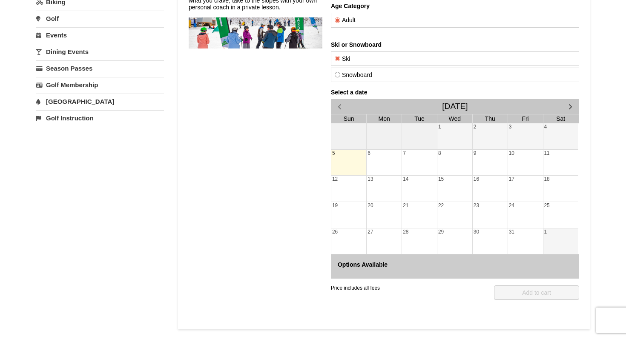
scroll to position [131, 0]
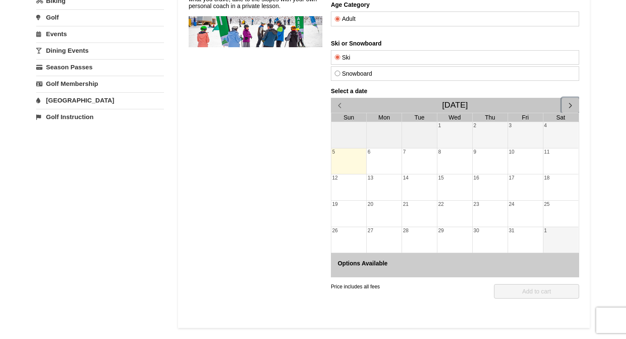
click at [566, 103] on span "button" at bounding box center [570, 105] width 9 height 9
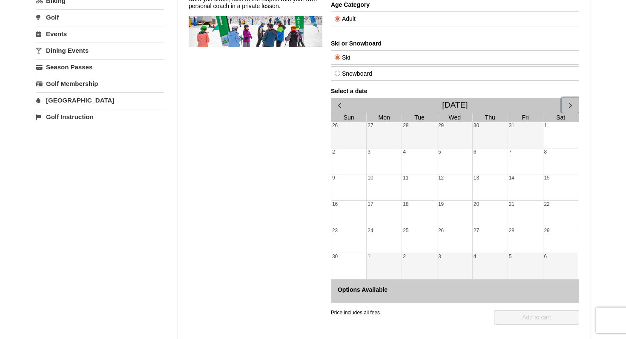
click at [383, 243] on div "24" at bounding box center [383, 240] width 35 height 26
click at [515, 236] on div "28" at bounding box center [525, 240] width 35 height 26
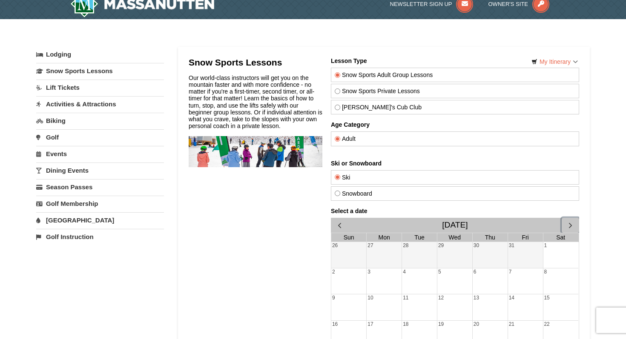
scroll to position [0, 0]
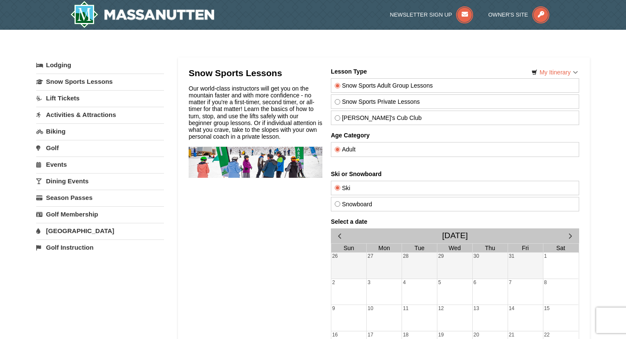
click at [385, 102] on label "Snow Sports Private Lessons" at bounding box center [455, 101] width 240 height 7
click at [340, 102] on input "Snow Sports Private Lessons" at bounding box center [338, 102] width 6 height 6
radio input "true"
click at [380, 91] on div "Snow Sports Adult Group Lessons" at bounding box center [455, 85] width 248 height 14
click at [378, 83] on label "Snow Sports Adult Group Lessons" at bounding box center [455, 85] width 240 height 7
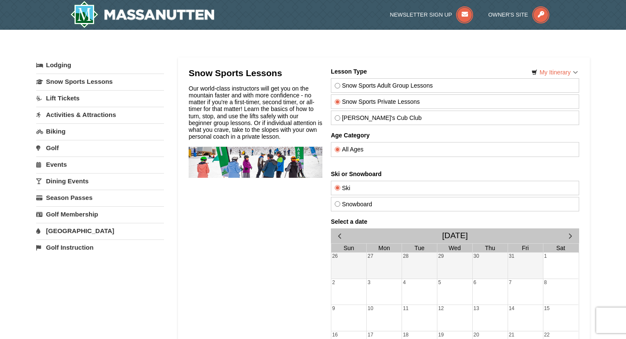
click at [340, 83] on input "Snow Sports Adult Group Lessons" at bounding box center [338, 86] width 6 height 6
radio input "true"
click at [383, 106] on div "Snow Sports Private Lessons" at bounding box center [455, 101] width 248 height 14
click at [383, 119] on label "Theo's Cub Club" at bounding box center [455, 117] width 240 height 7
click at [340, 119] on input "Theo's Cub Club" at bounding box center [338, 118] width 6 height 6
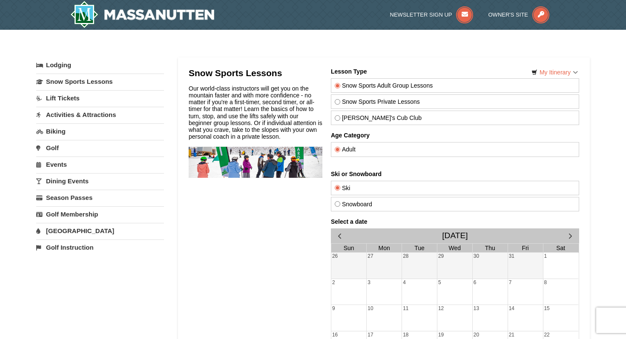
radio input "true"
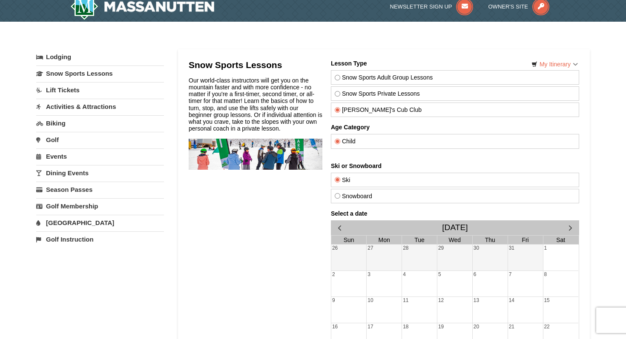
scroll to position [9, 0]
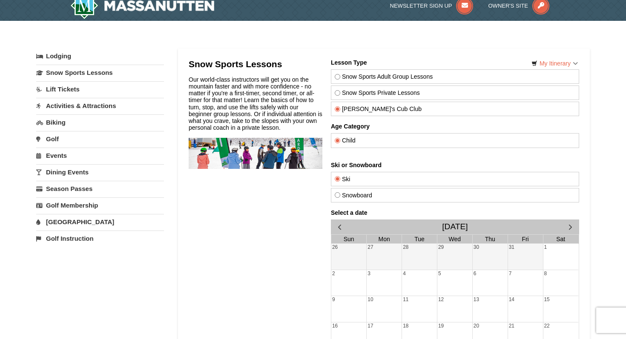
click at [75, 93] on link "Lift Tickets" at bounding box center [100, 89] width 128 height 16
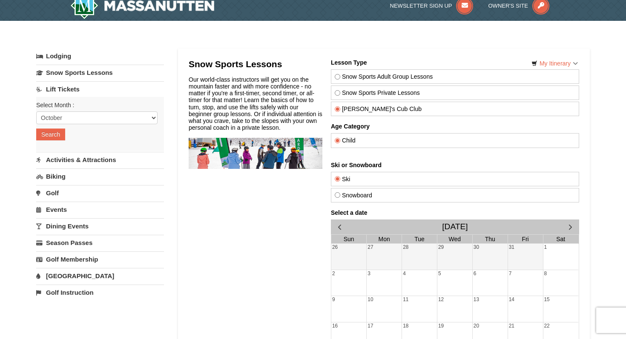
click at [88, 126] on div "Select Month : Please format dates MM/DD/YYYY October November December January…" at bounding box center [100, 124] width 128 height 54
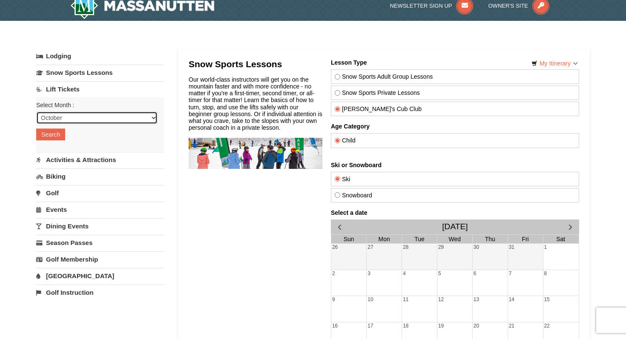
click at [88, 118] on select "October November December January February March April May June July August Sep…" at bounding box center [96, 118] width 121 height 13
select select "11"
click at [36, 112] on select "October November December January February March April May June July August Sep…" at bounding box center [96, 118] width 121 height 13
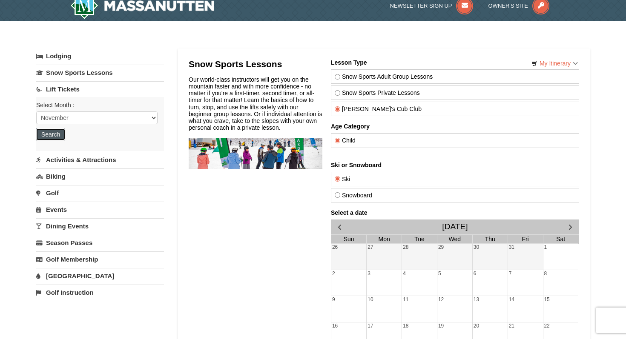
click at [55, 136] on button "Search" at bounding box center [50, 135] width 29 height 12
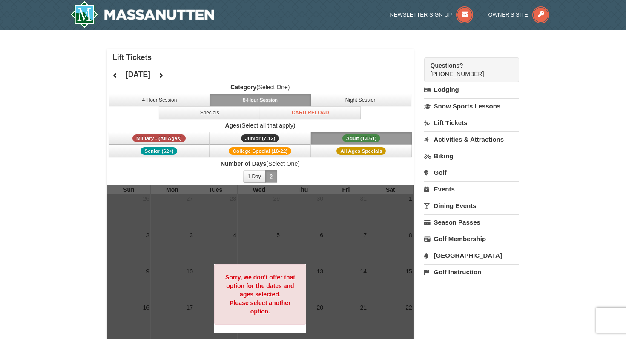
click at [452, 221] on link "Season Passes" at bounding box center [471, 222] width 95 height 16
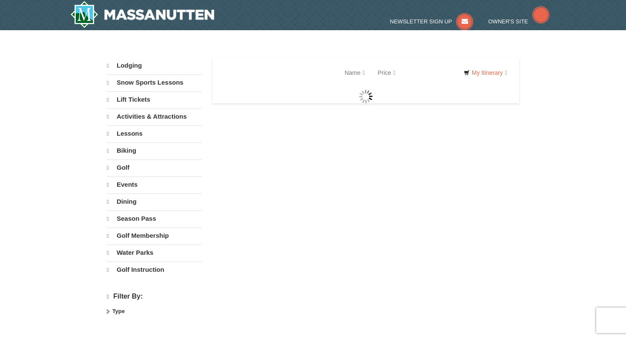
select select "10"
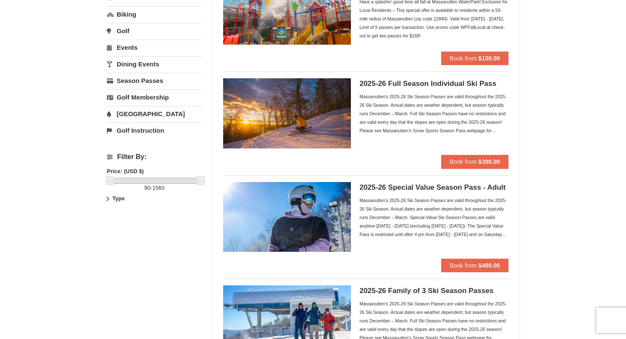
scroll to position [120, 0]
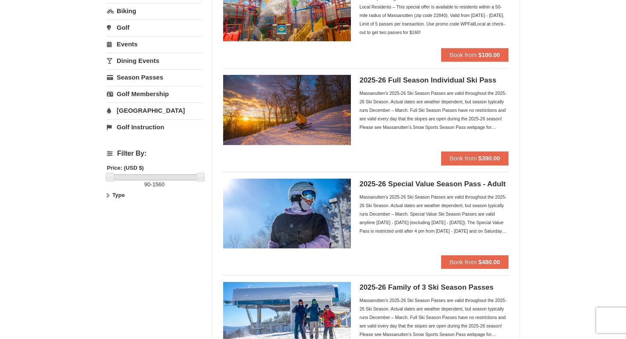
click at [402, 122] on div "Massanutten's 2025-26 Ski Season Passes are valid throughout the 2025-26 Ski Se…" at bounding box center [433, 110] width 149 height 43
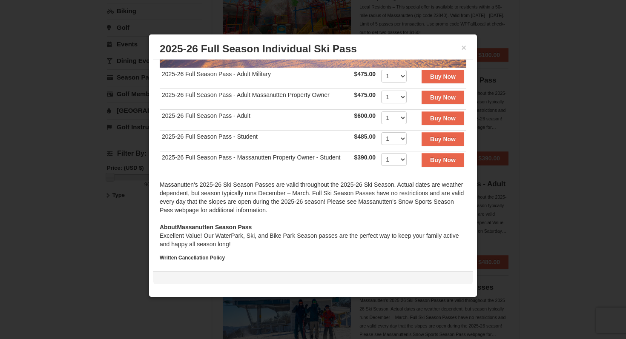
scroll to position [166, 0]
click at [465, 51] on button "×" at bounding box center [463, 47] width 5 height 9
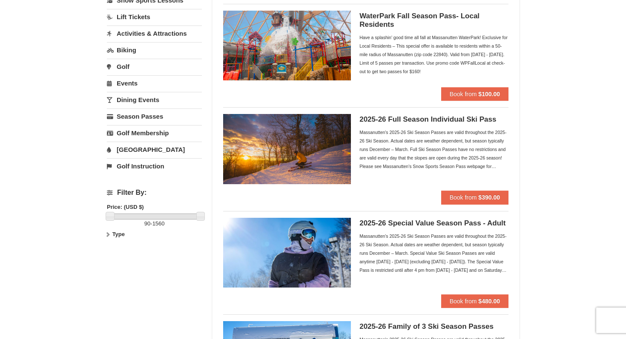
scroll to position [80, 0]
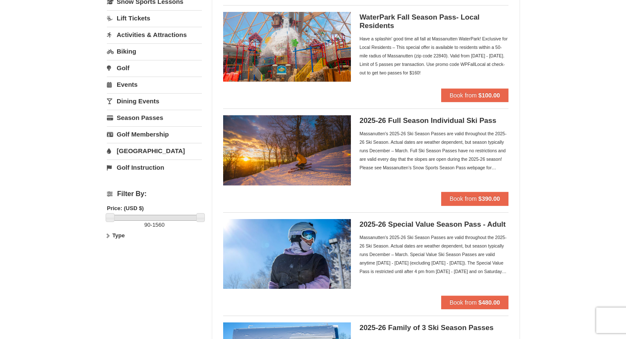
click at [410, 140] on div "Massanutten's 2025-26 Ski Season Passes are valid throughout the 2025-26 Ski Se…" at bounding box center [433, 150] width 149 height 43
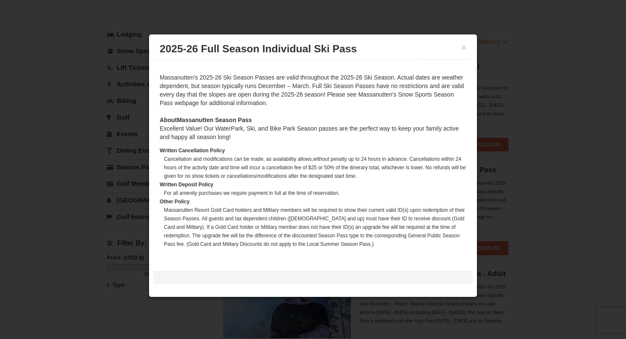
scroll to position [259, 0]
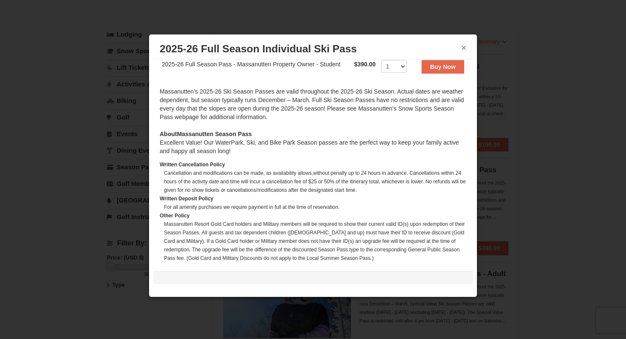
click at [463, 46] on button "×" at bounding box center [463, 47] width 5 height 9
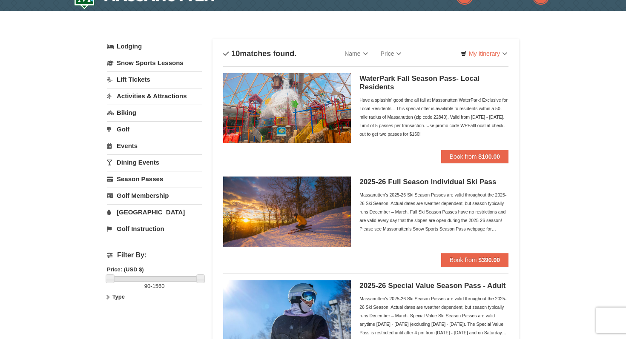
scroll to position [14, 0]
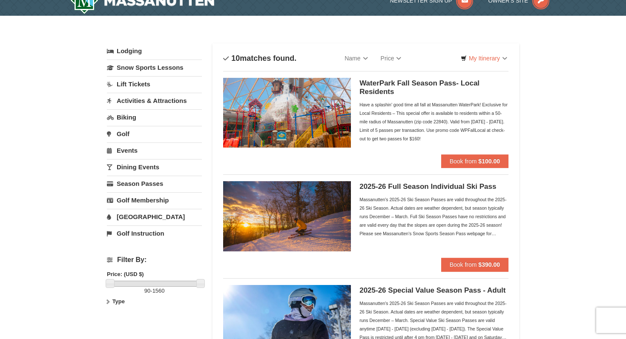
click at [141, 83] on link "Lift Tickets" at bounding box center [154, 84] width 95 height 16
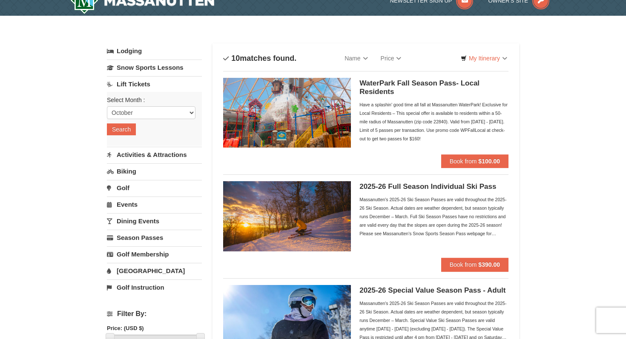
click at [127, 119] on div "Select Month : Please format dates MM/DD/YYYY October November December January…" at bounding box center [154, 119] width 95 height 54
click at [128, 119] on select "October November December January February March April May June July August Sep…" at bounding box center [151, 112] width 89 height 13
select select "11"
click at [107, 106] on select "October November December January February March April May June July August Sep…" at bounding box center [151, 112] width 89 height 13
click at [131, 132] on button "Search" at bounding box center [121, 129] width 29 height 12
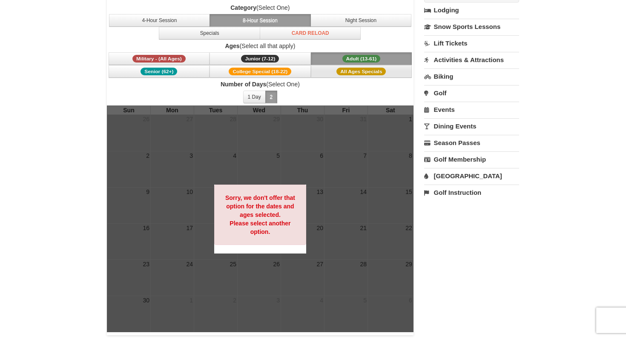
scroll to position [92, 0]
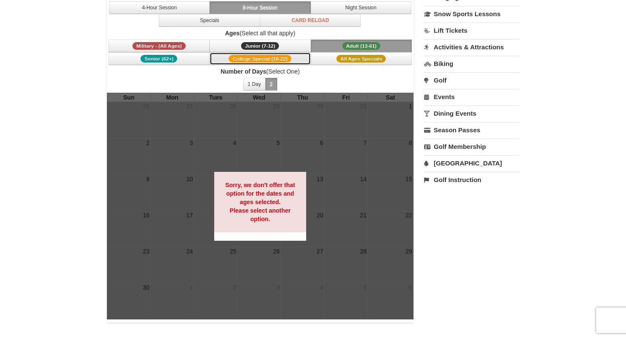
click at [289, 63] on button "College Special (18-22)" at bounding box center [259, 58] width 101 height 13
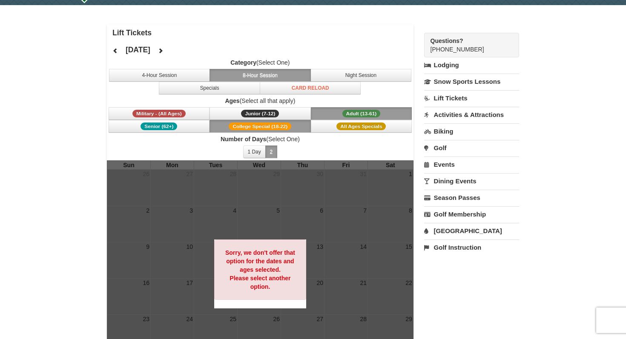
scroll to position [23, 0]
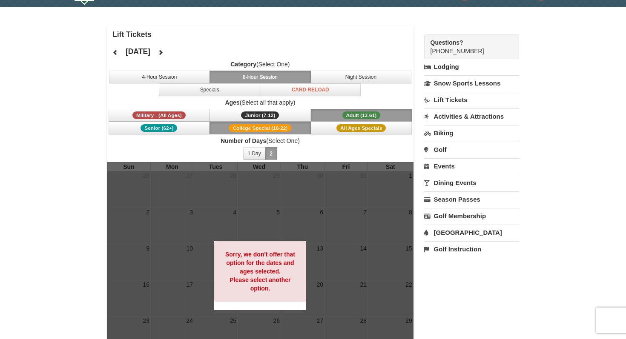
click at [358, 112] on span "Adult (13-61)" at bounding box center [361, 116] width 38 height 8
click at [302, 126] on button "College Special (18-22)" at bounding box center [259, 128] width 101 height 13
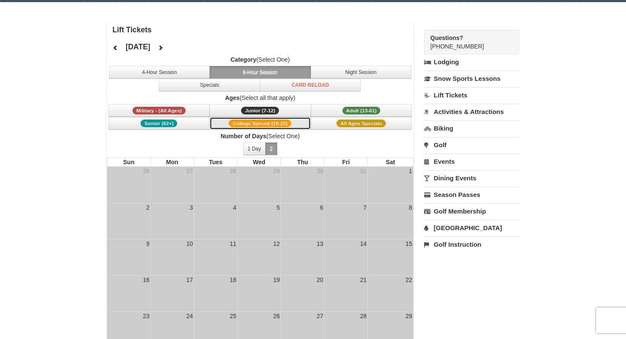
scroll to position [29, 0]
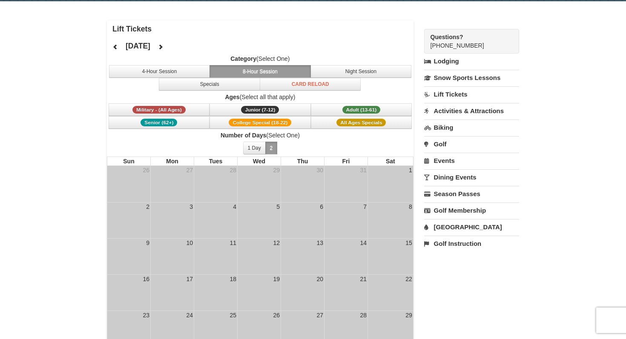
click at [458, 92] on link "Lift Tickets" at bounding box center [471, 94] width 95 height 16
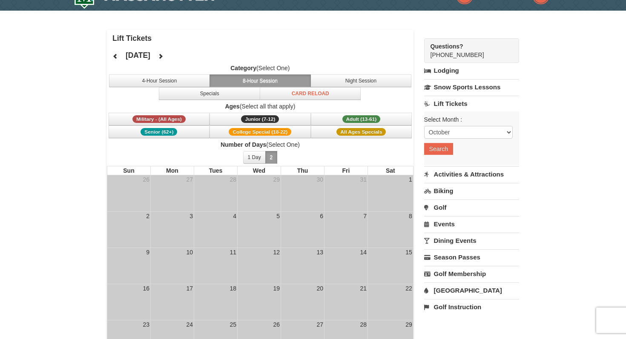
scroll to position [18, 0]
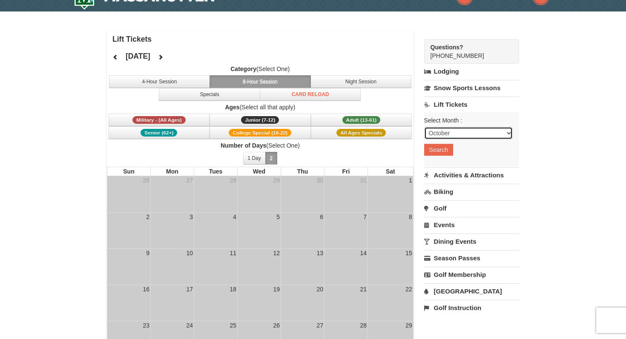
click at [446, 127] on select "October November December January February March April May June July August Sep…" at bounding box center [468, 133] width 89 height 13
select select "11"
click at [424, 127] on select "October November December January February March April May June July August Sep…" at bounding box center [468, 133] width 89 height 13
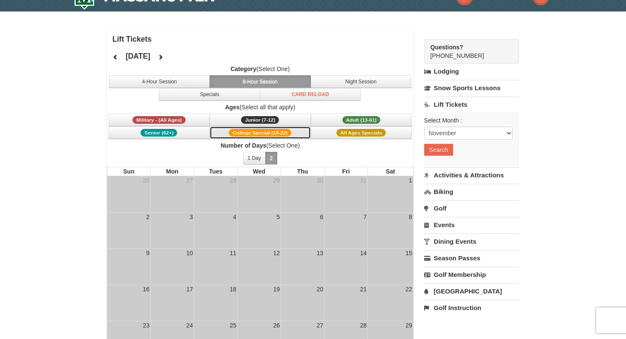
click at [281, 133] on span "College Special (18-22)" at bounding box center [260, 133] width 63 height 8
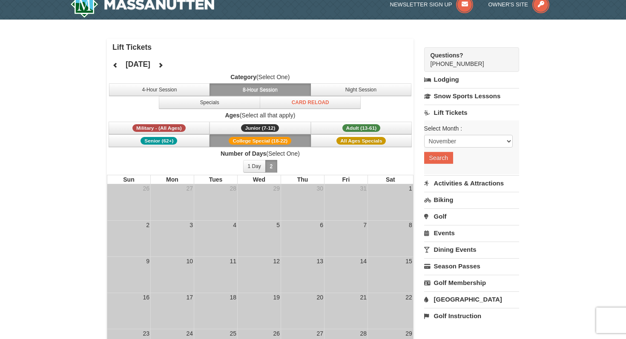
scroll to position [0, 0]
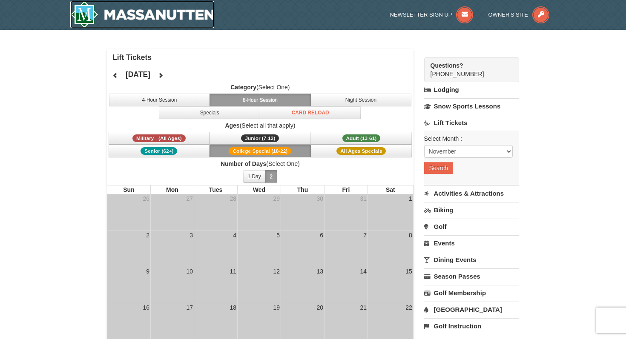
click at [197, 20] on img at bounding box center [142, 14] width 144 height 27
click at [124, 11] on img at bounding box center [142, 14] width 144 height 27
click at [111, 19] on img at bounding box center [142, 14] width 144 height 27
